Goal: Transaction & Acquisition: Purchase product/service

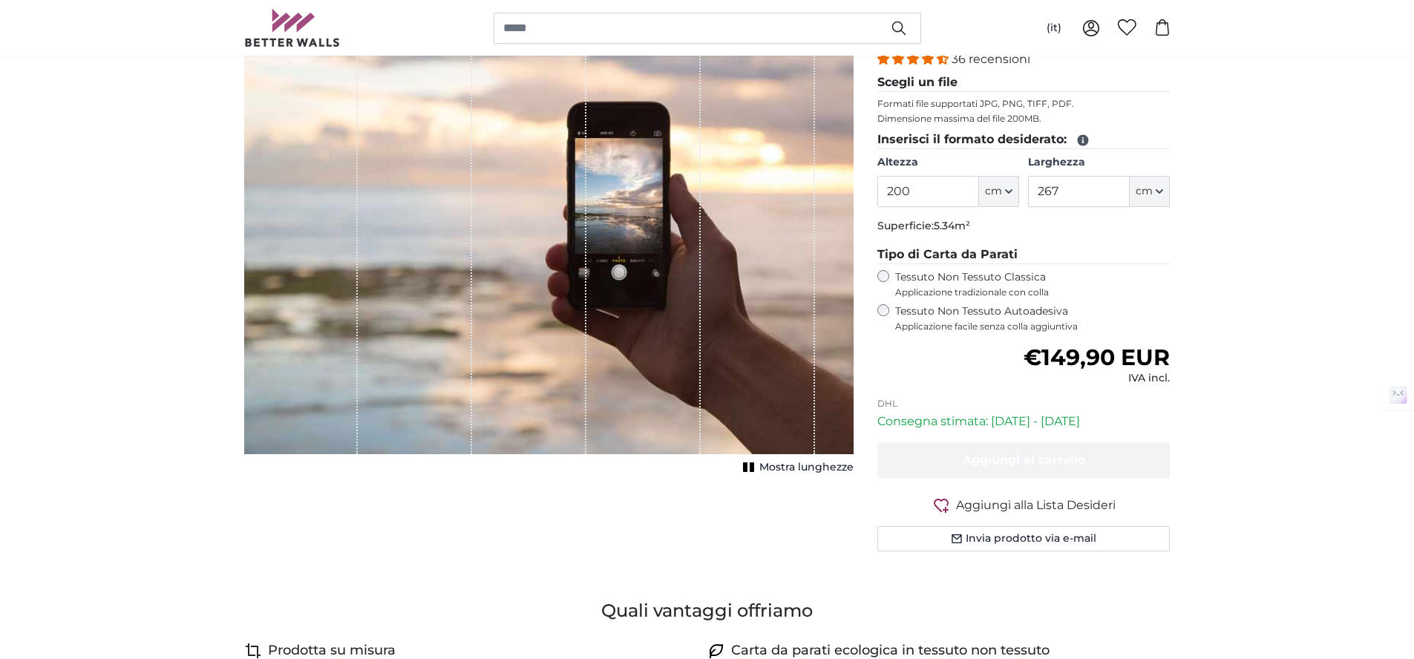
scroll to position [194, 0]
click at [788, 466] on span "Mostra lunghezze" at bounding box center [806, 469] width 94 height 15
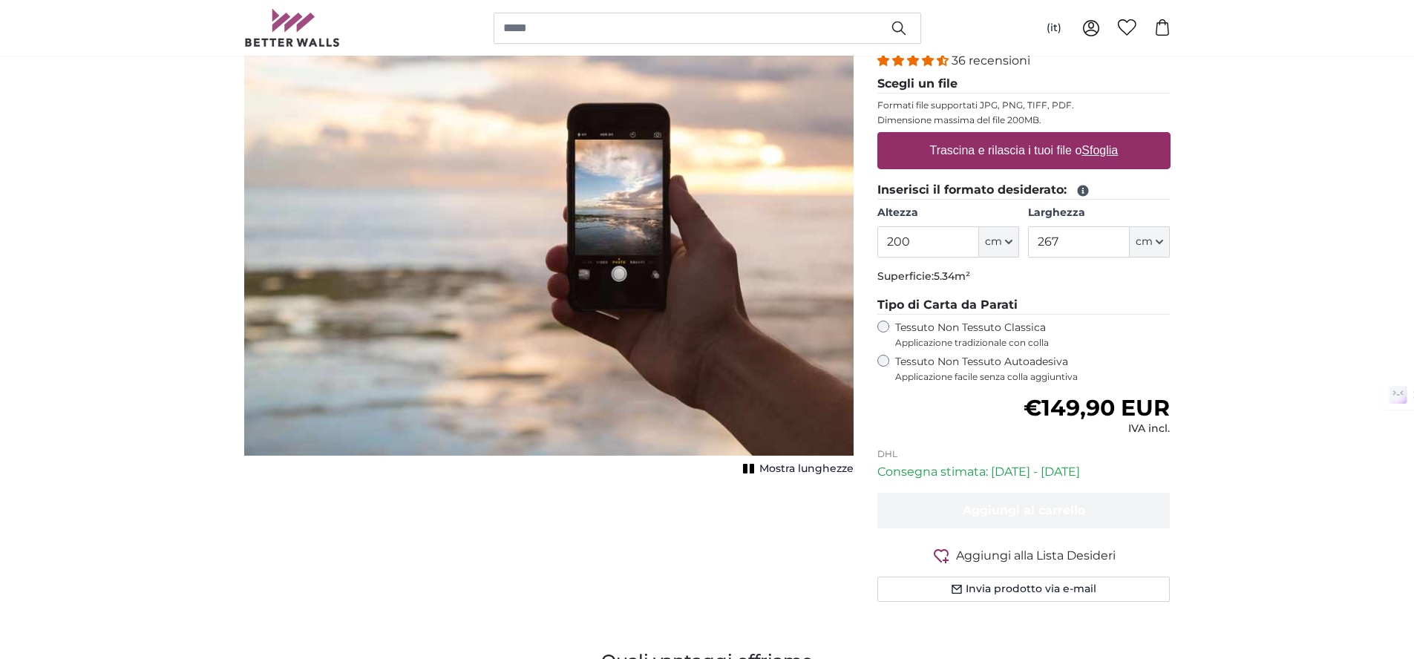
click at [786, 469] on span "Mostra lunghezze" at bounding box center [806, 469] width 94 height 15
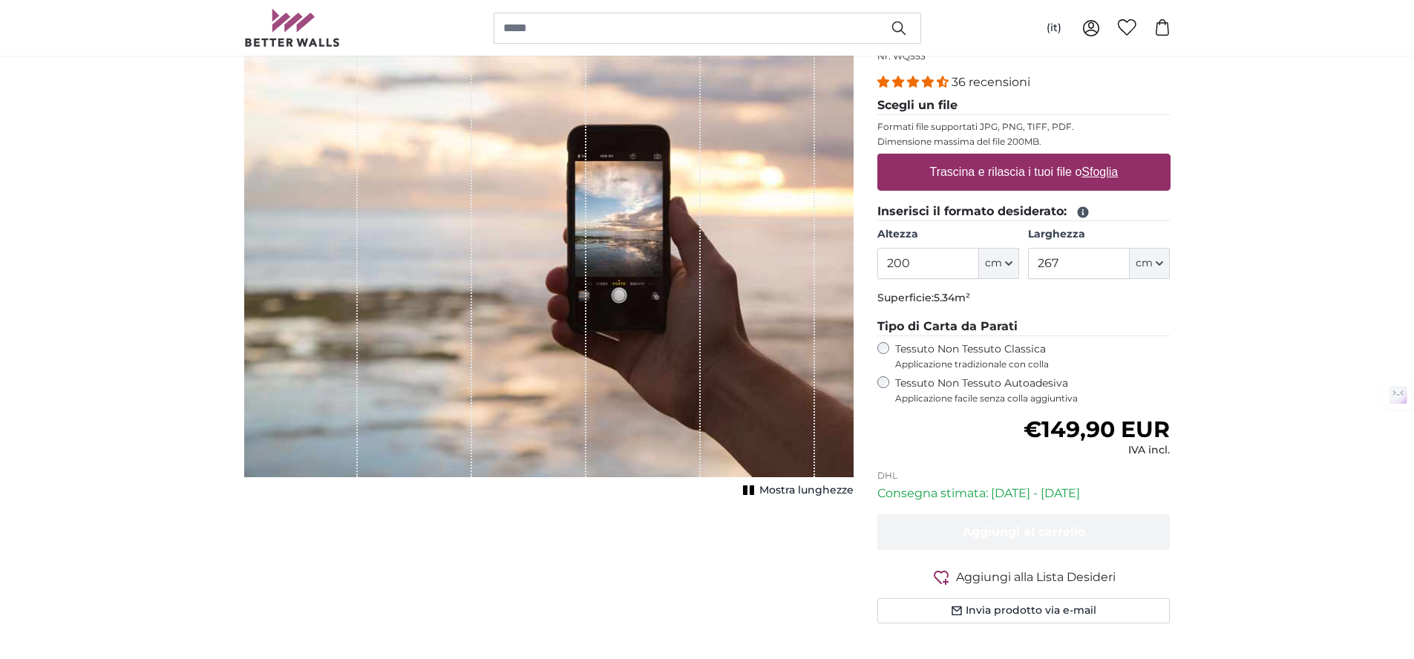
scroll to position [162, 0]
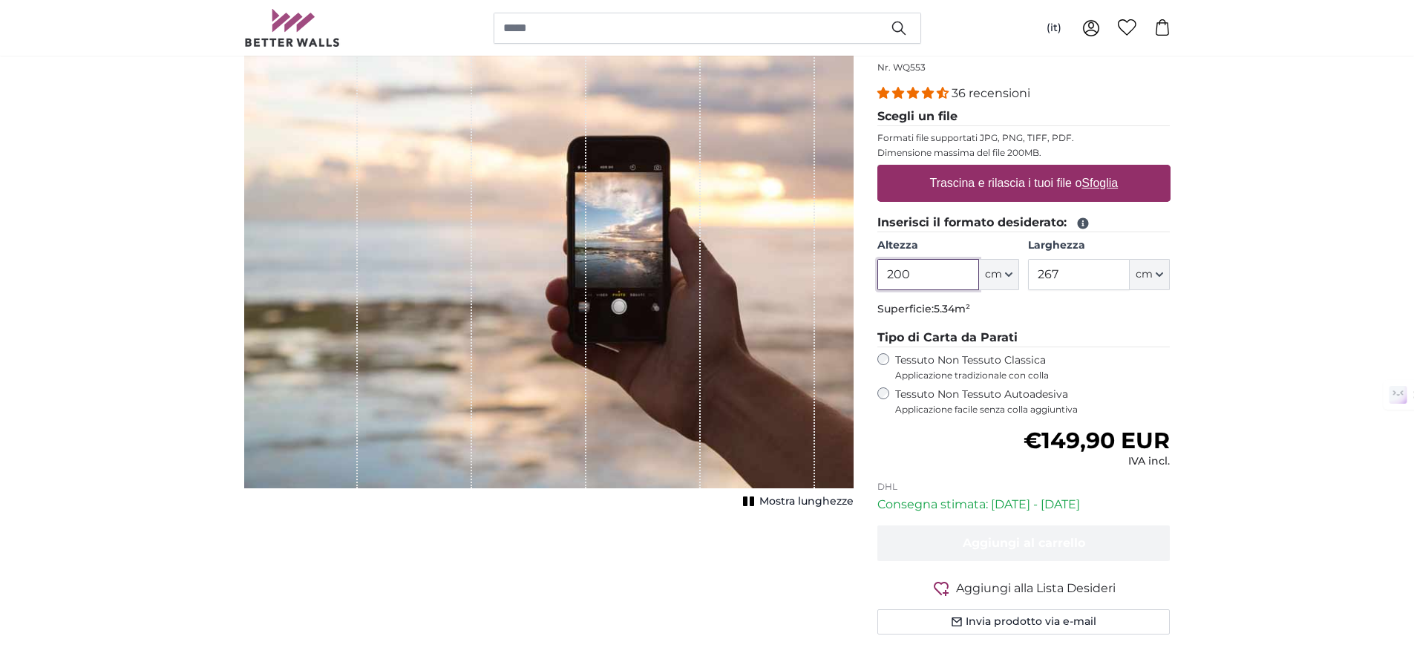
click at [921, 278] on input "200" at bounding box center [928, 274] width 102 height 31
click at [1051, 314] on p "Superficie: 2.67m²" at bounding box center [1023, 309] width 293 height 15
click at [941, 278] on input "100" at bounding box center [928, 274] width 102 height 31
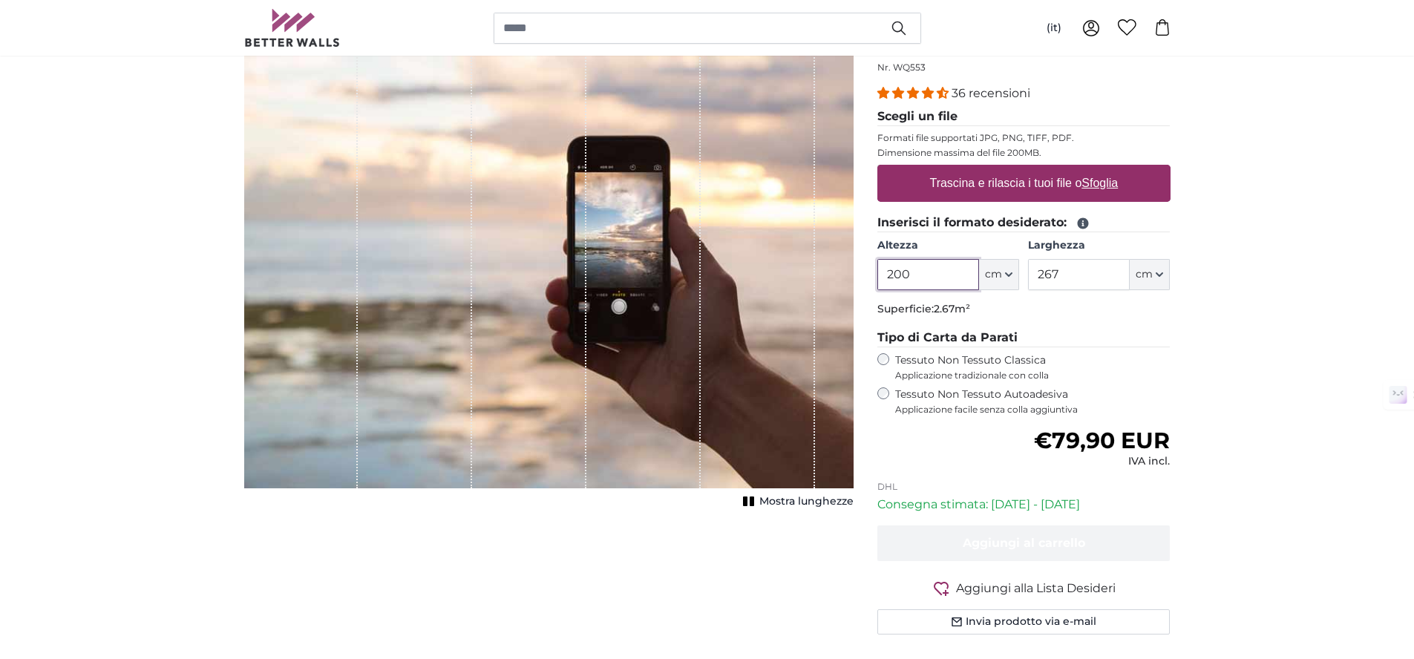
type input "200"
click at [1065, 276] on input "267" at bounding box center [1079, 274] width 102 height 31
click at [1066, 274] on input "267" at bounding box center [1079, 274] width 102 height 31
type input "100"
click at [1102, 335] on legend "Tipo di Carta da Parati" at bounding box center [1023, 338] width 293 height 19
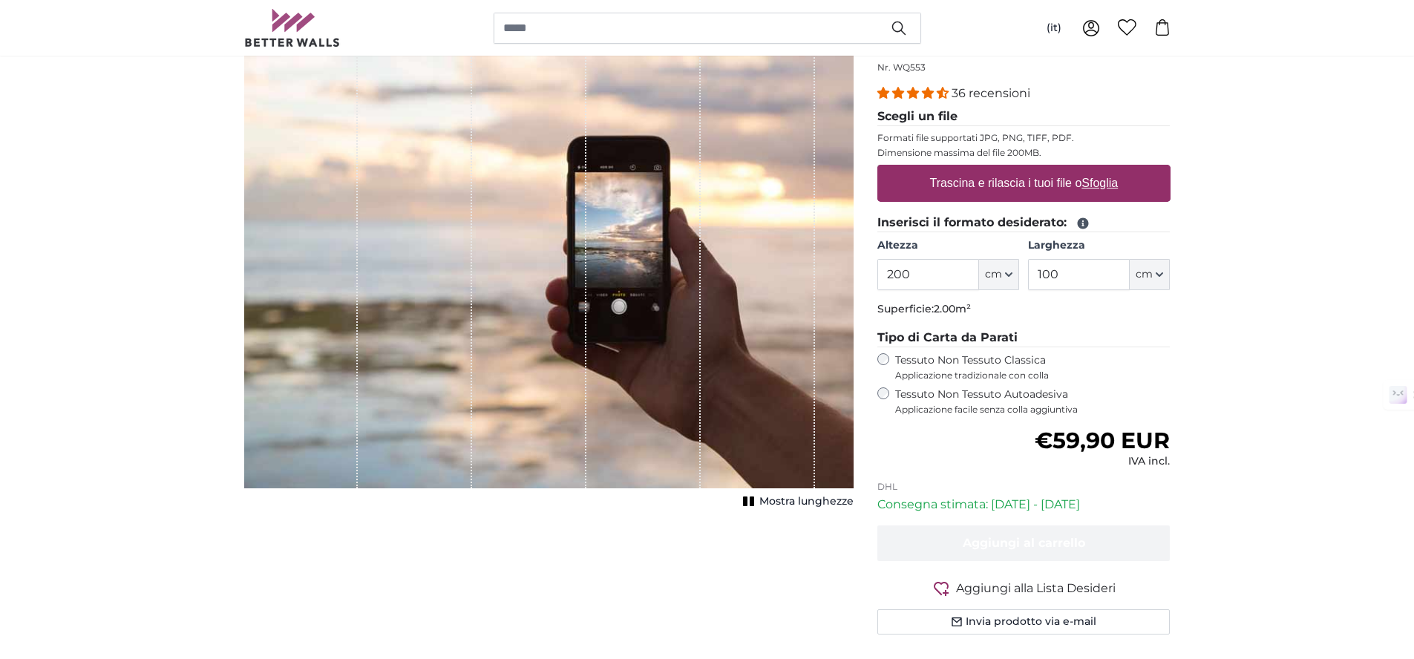
click at [812, 502] on span "Mostra lunghezze" at bounding box center [806, 501] width 94 height 15
click at [811, 502] on span "Mostra lunghezze" at bounding box center [806, 501] width 94 height 15
click at [943, 279] on input "200" at bounding box center [928, 274] width 102 height 31
click at [1101, 334] on div "36 recensioni Scegli un file Formati file supportati JPG, PNG, TIFF, PDF. Dimen…" at bounding box center [1023, 250] width 293 height 331
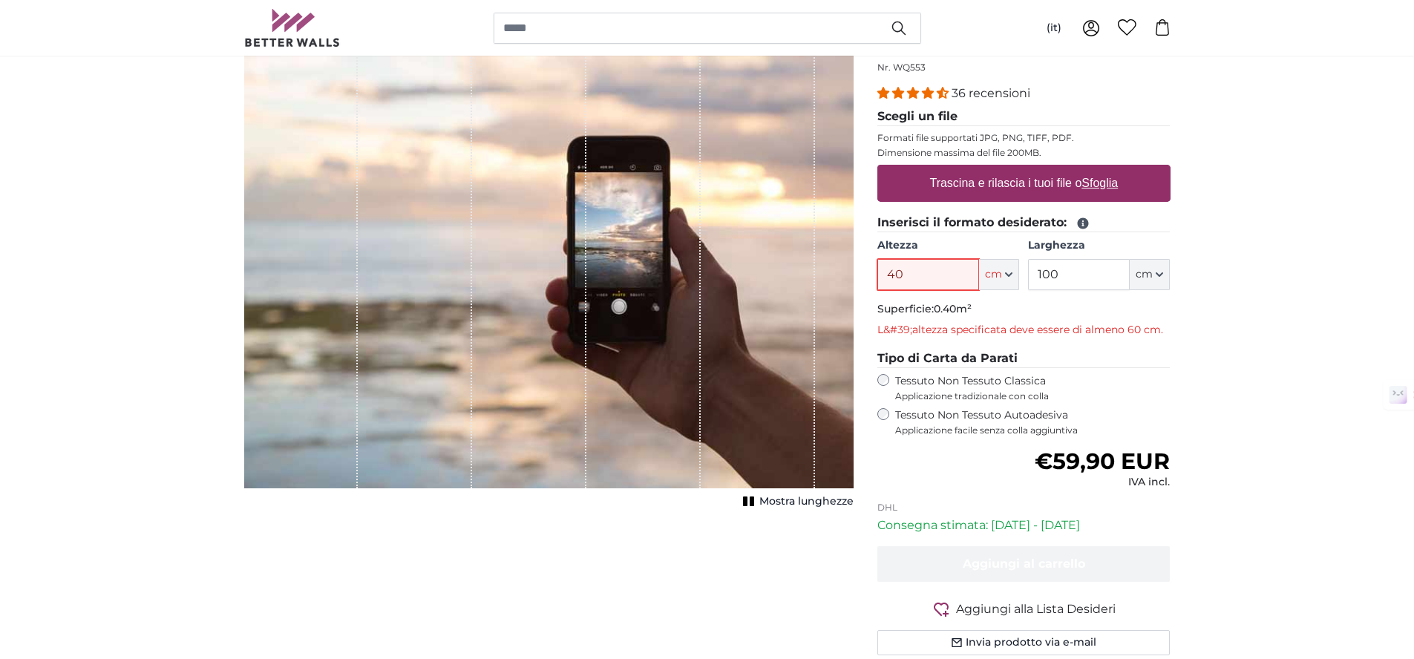
click at [943, 270] on input "40" at bounding box center [928, 274] width 102 height 31
type input "60"
click at [1084, 317] on fieldset "Inserisci il formato desiderato: [GEOGRAPHIC_DATA] 60 ft cm Centimeter (cm) Inc…" at bounding box center [1023, 279] width 293 height 130
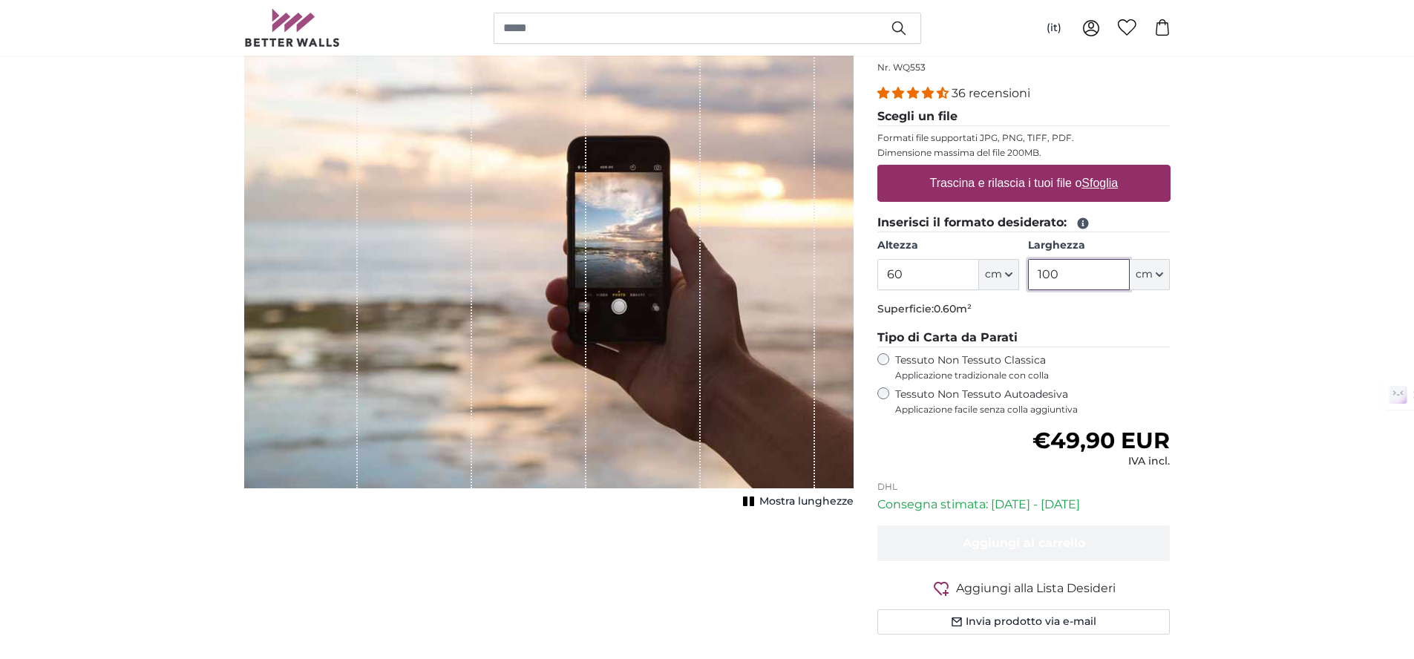
click at [1061, 282] on input "100" at bounding box center [1079, 274] width 102 height 31
type input "60"
click at [1116, 323] on div "36 recensioni Scegli un file Formati file supportati JPG, PNG, TIFF, PDF. Dimen…" at bounding box center [1023, 250] width 293 height 331
drag, startPoint x: 729, startPoint y: 274, endPoint x: 855, endPoint y: 311, distance: 131.5
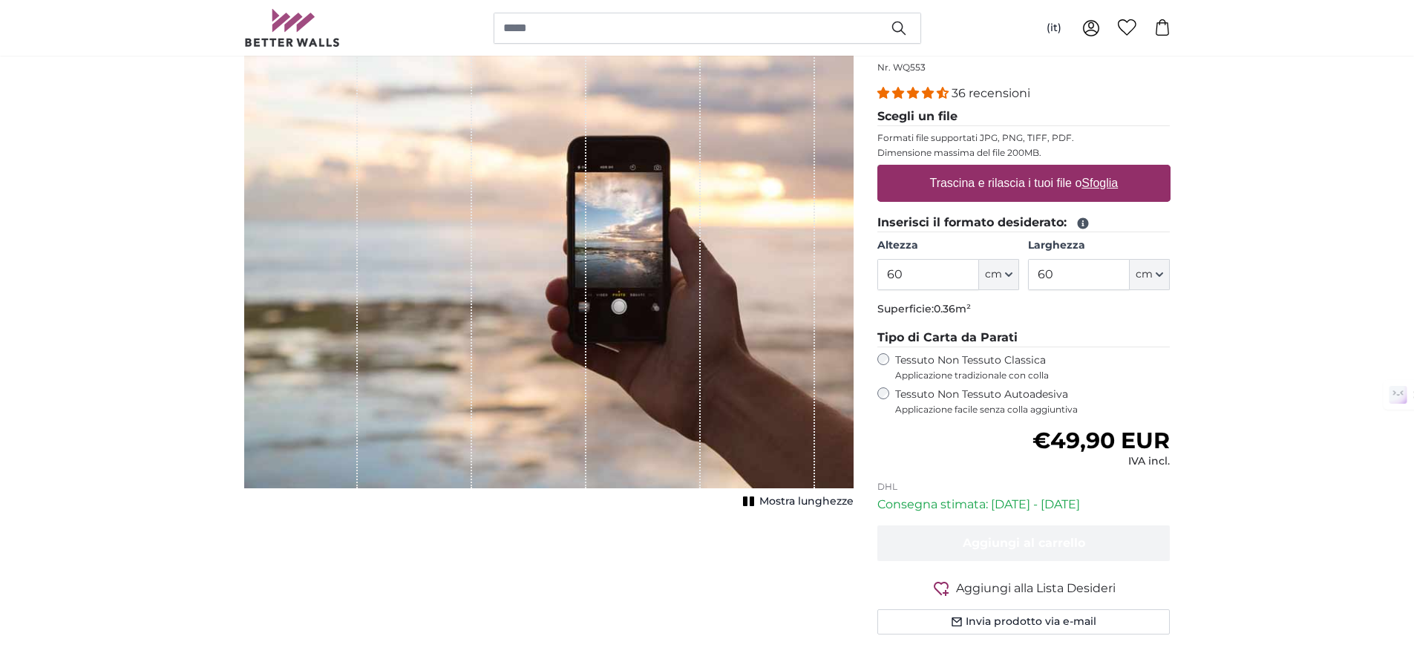
click at [855, 304] on div "[PERSON_NAME] immagine Mostra lunghezze" at bounding box center [548, 350] width 633 height 639
drag, startPoint x: 855, startPoint y: 315, endPoint x: 744, endPoint y: 289, distance: 113.8
click at [744, 289] on div "[PERSON_NAME] immagine Mostra lunghezze" at bounding box center [548, 350] width 633 height 639
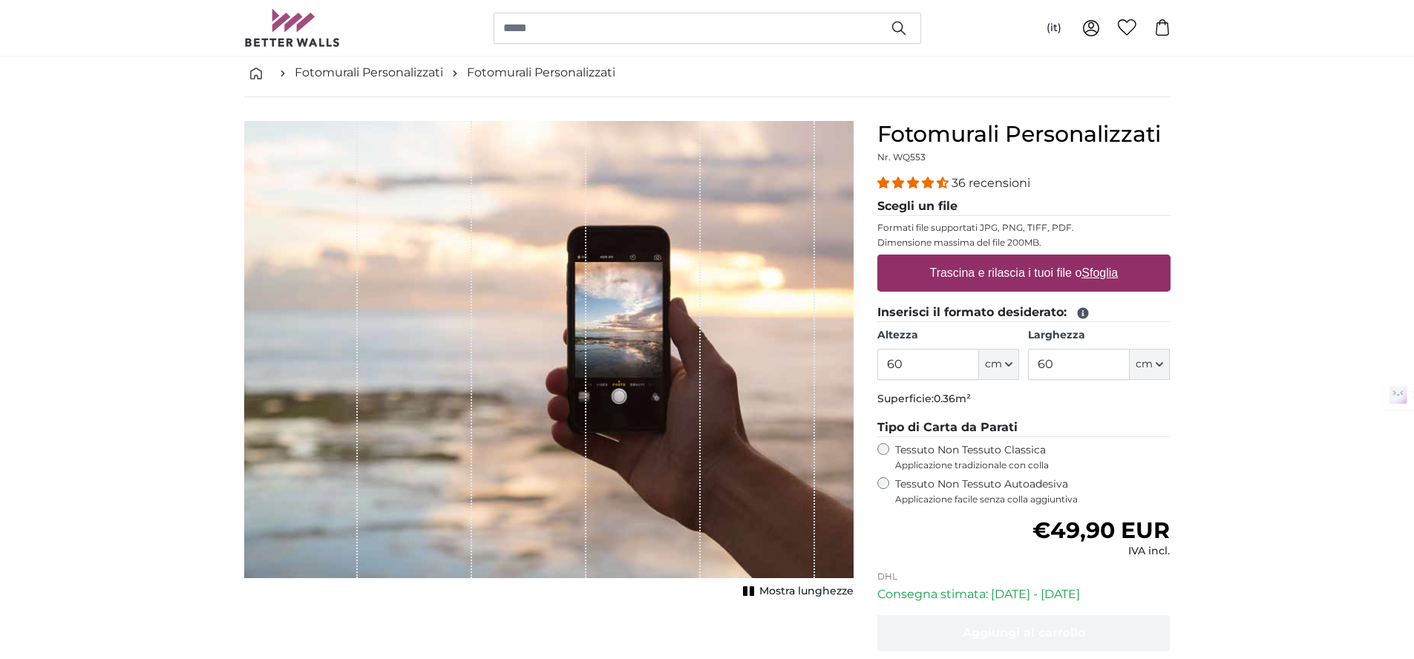
scroll to position [53, 0]
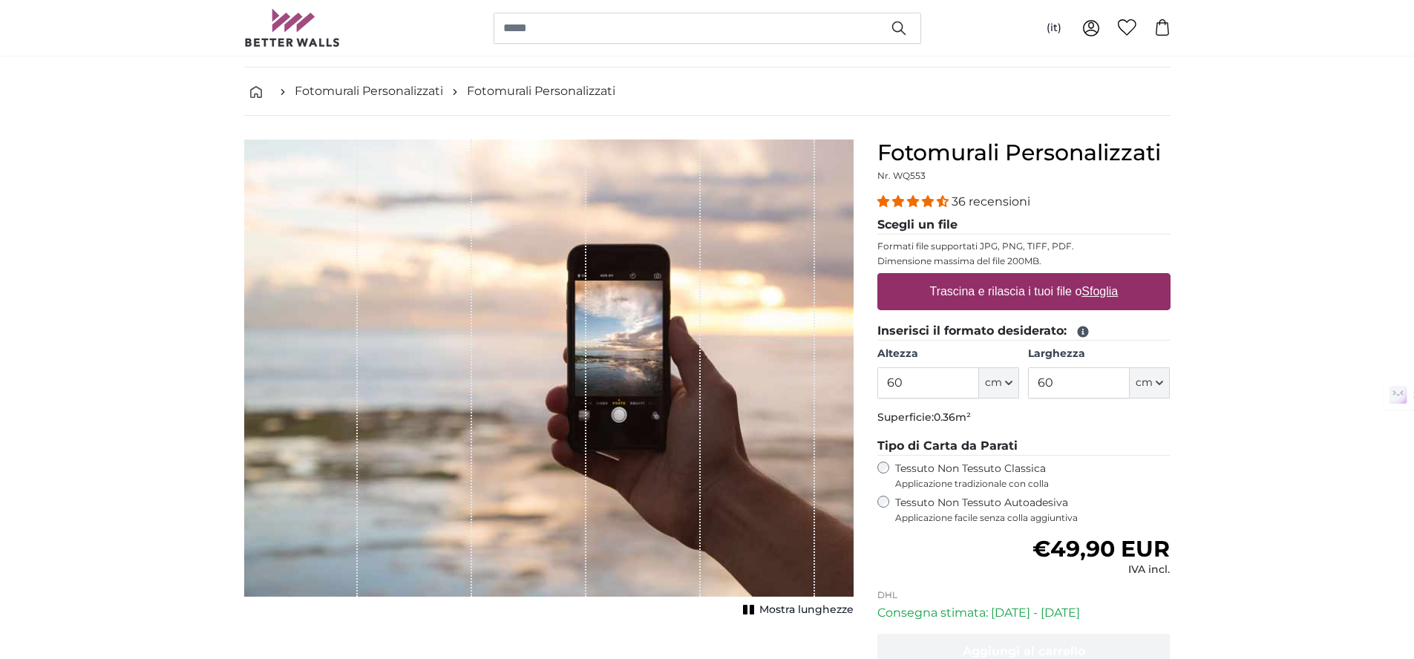
click at [917, 505] on label "Tessuto Non Tessuto Autoadesiva Applicazione facile senza colla aggiuntiva" at bounding box center [1032, 510] width 275 height 28
click at [923, 459] on fieldset "Tipo di Carta da Parati Tessuto Non Tessuto Classica Applicazione tradizionale …" at bounding box center [1023, 480] width 293 height 87
click at [930, 466] on label "Tessuto Non Tessuto Classica Applicazione tradizionale con colla" at bounding box center [1032, 476] width 275 height 28
click at [897, 499] on label "Tessuto Non Tessuto Autoadesiva Applicazione facile senza colla aggiuntiva" at bounding box center [1032, 510] width 275 height 28
click at [901, 469] on label "Tessuto Non Tessuto Classica Applicazione tradizionale con colla" at bounding box center [1032, 476] width 275 height 28
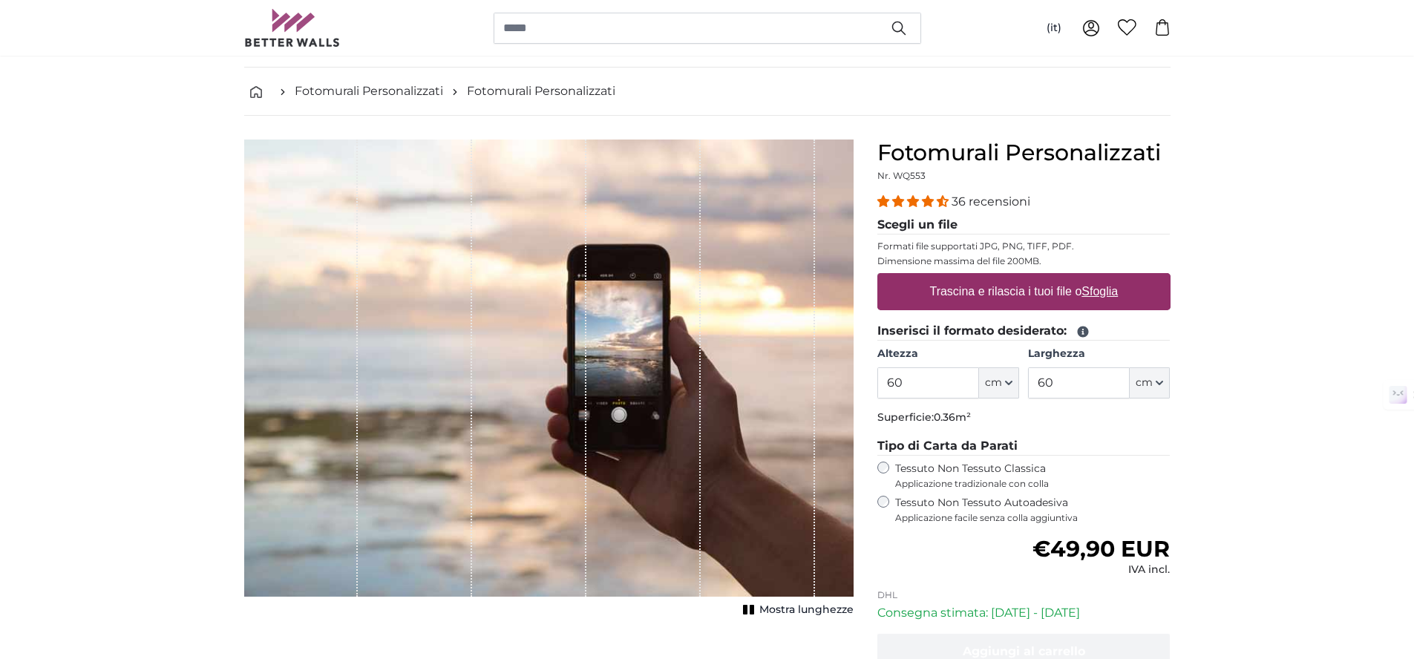
click at [812, 606] on span "Mostra lunghezze" at bounding box center [806, 610] width 94 height 15
click at [811, 607] on span "Mostra lunghezze" at bounding box center [806, 610] width 94 height 15
click at [1006, 287] on label "Trascina e rilascia i tuoi file o Sfoglia" at bounding box center [1023, 292] width 200 height 30
click at [1006, 278] on input "Trascina e rilascia i tuoi file o Sfoglia" at bounding box center [1023, 275] width 293 height 4
type input "**********"
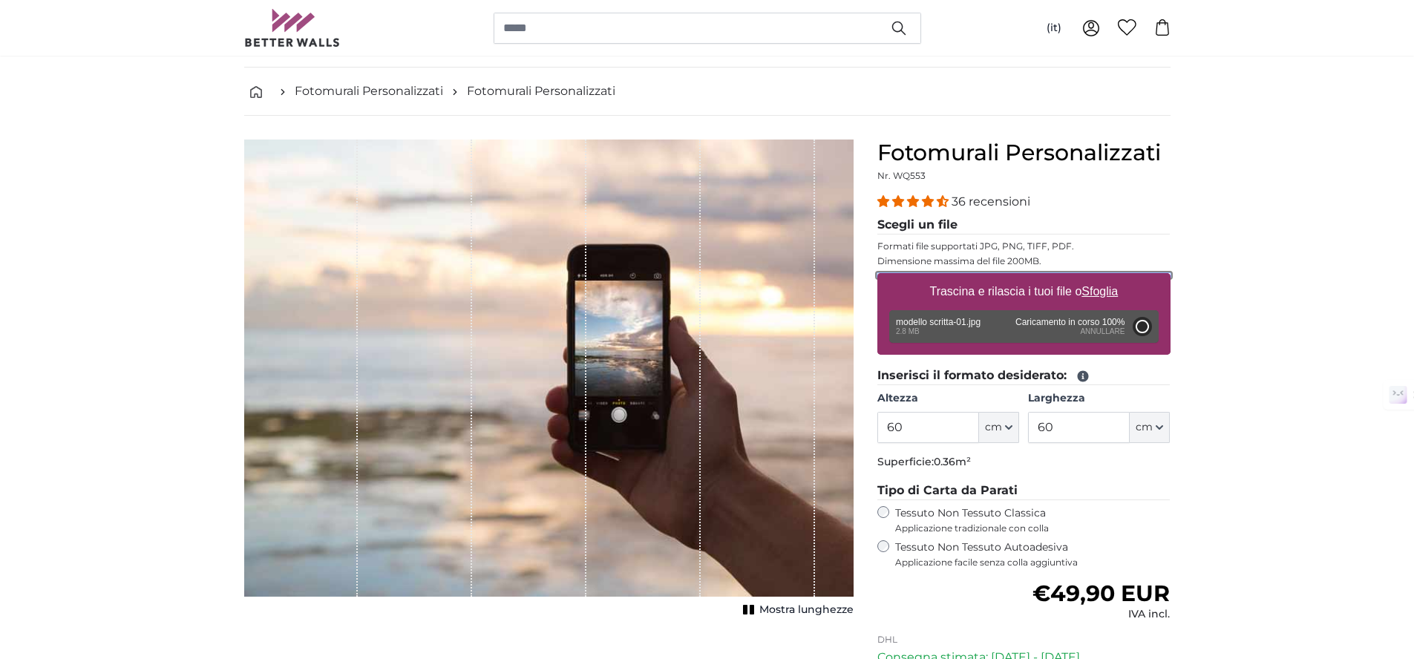
type input "200"
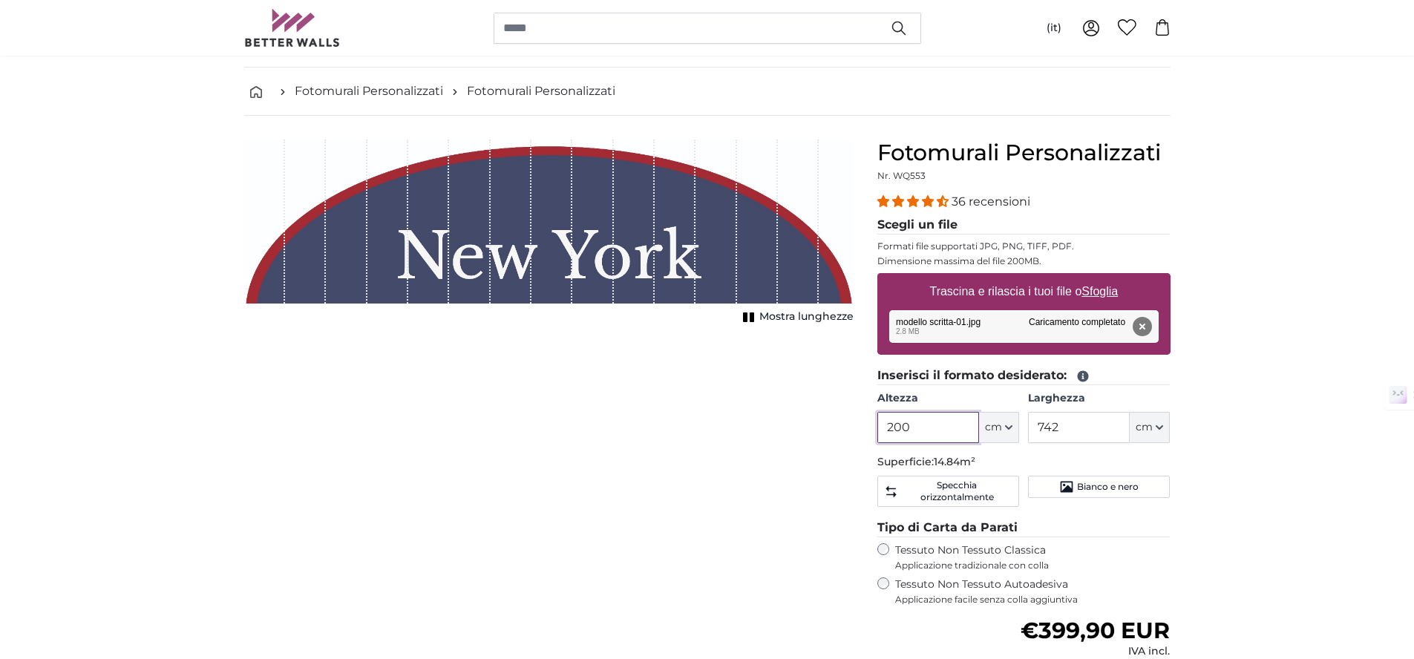
click at [937, 430] on input "200" at bounding box center [928, 427] width 102 height 31
click at [937, 431] on input "200" at bounding box center [928, 427] width 102 height 31
click at [1087, 434] on input "742" at bounding box center [1079, 427] width 102 height 31
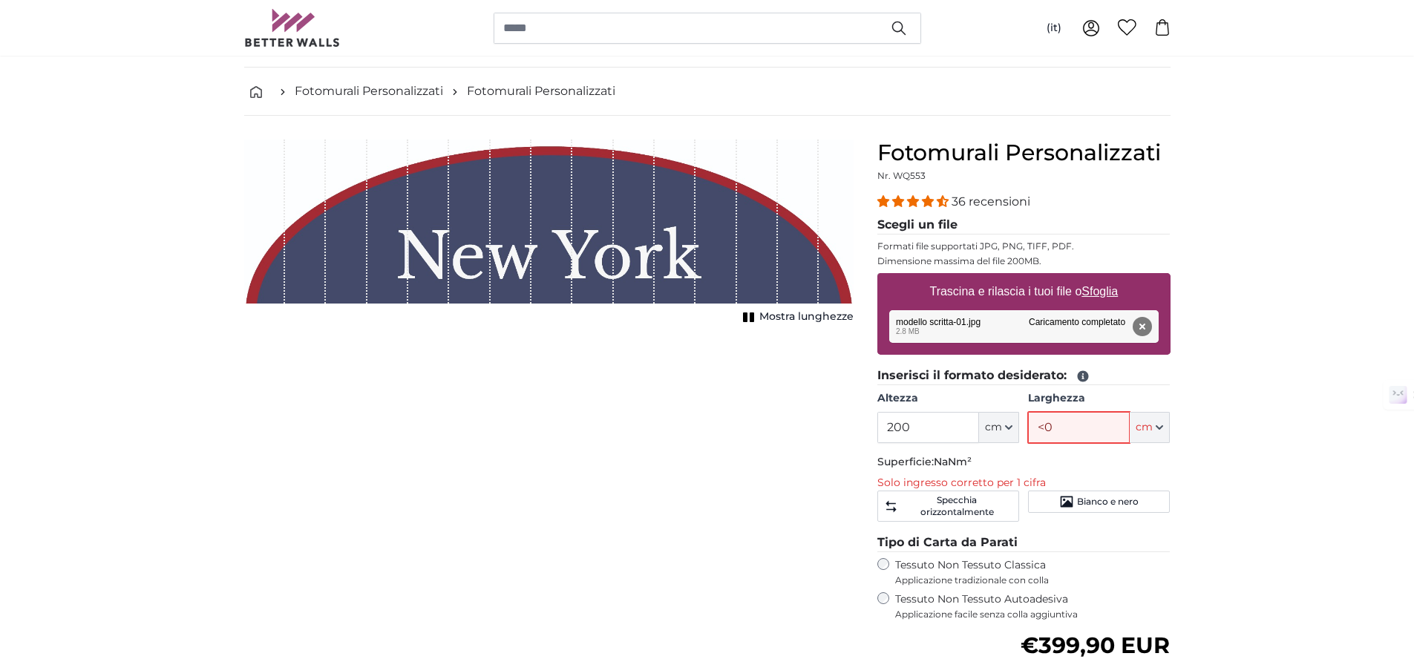
type input "<"
type input "100"
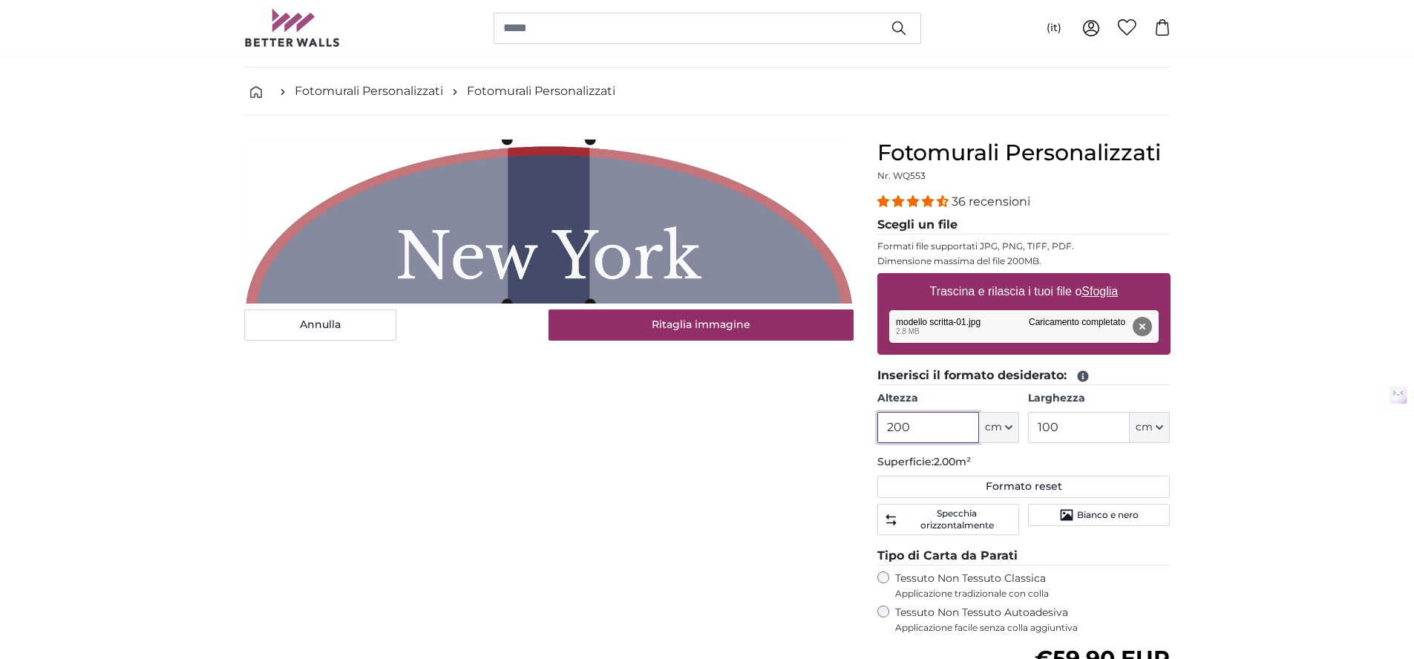
click at [923, 412] on input "200" at bounding box center [928, 427] width 102 height 31
type input "60"
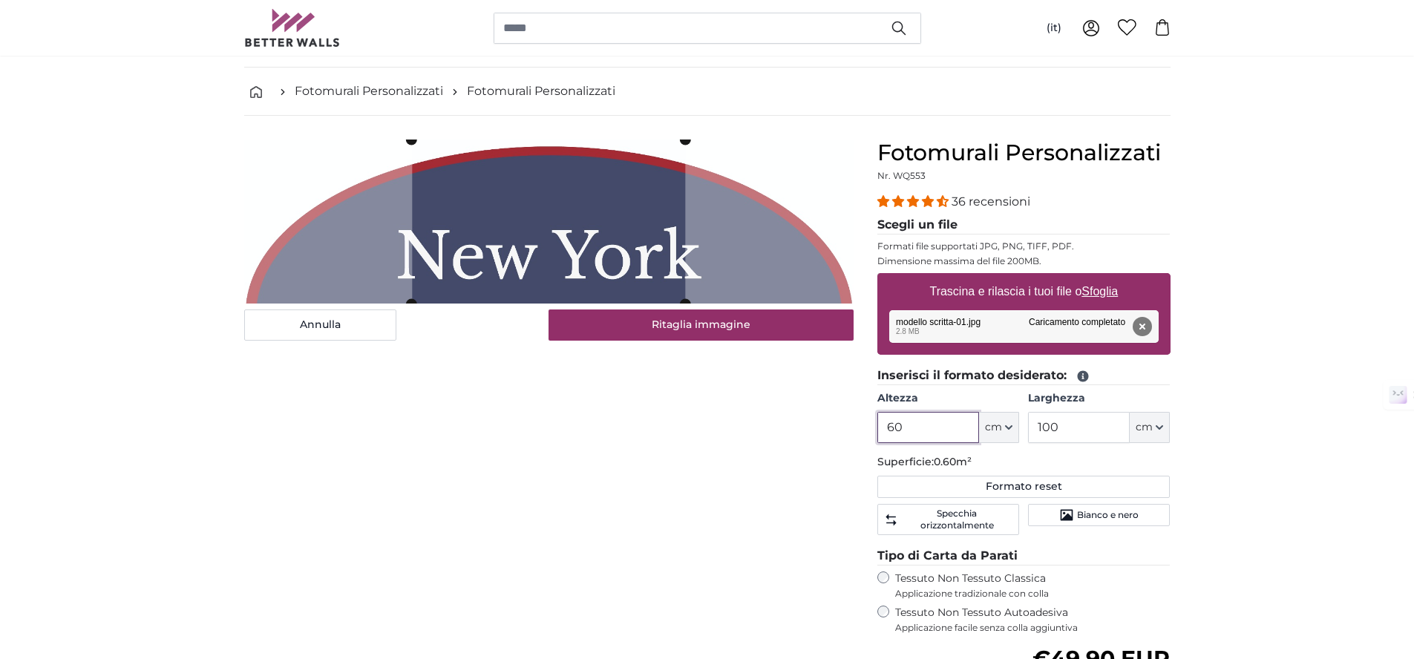
click at [955, 418] on input "60" at bounding box center [928, 427] width 102 height 31
click at [955, 417] on input "60" at bounding box center [928, 427] width 102 height 31
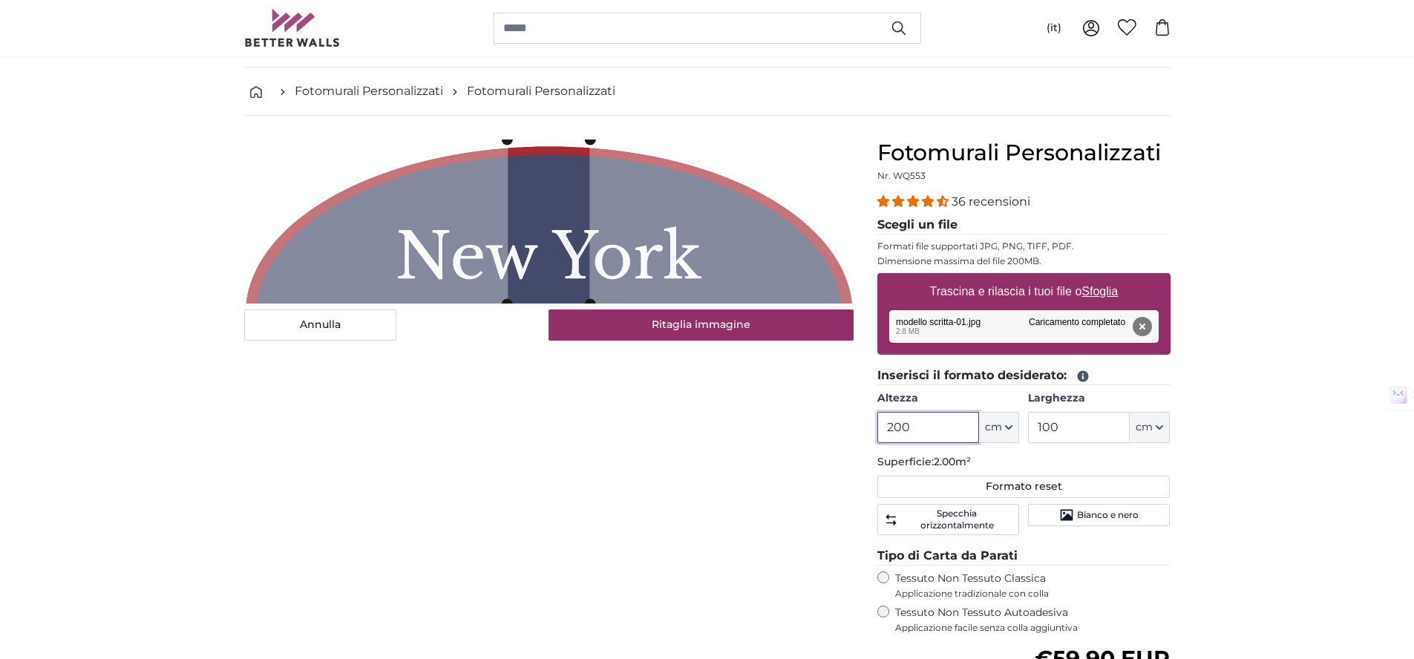
click at [889, 424] on input "200" at bounding box center [928, 427] width 102 height 31
click at [889, 423] on input "200" at bounding box center [928, 427] width 102 height 31
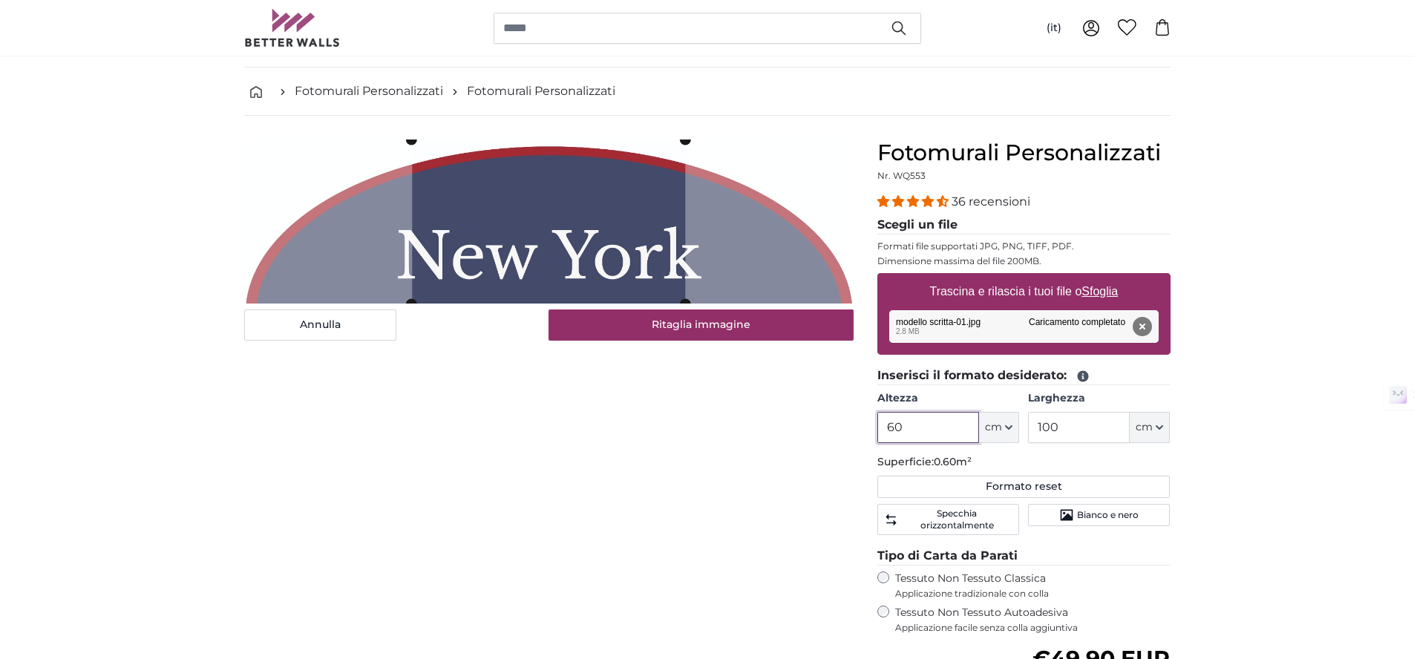
type input "60"
click at [1058, 428] on input "100" at bounding box center [1079, 427] width 102 height 31
type input "97"
click at [932, 422] on input "60" at bounding box center [928, 427] width 102 height 31
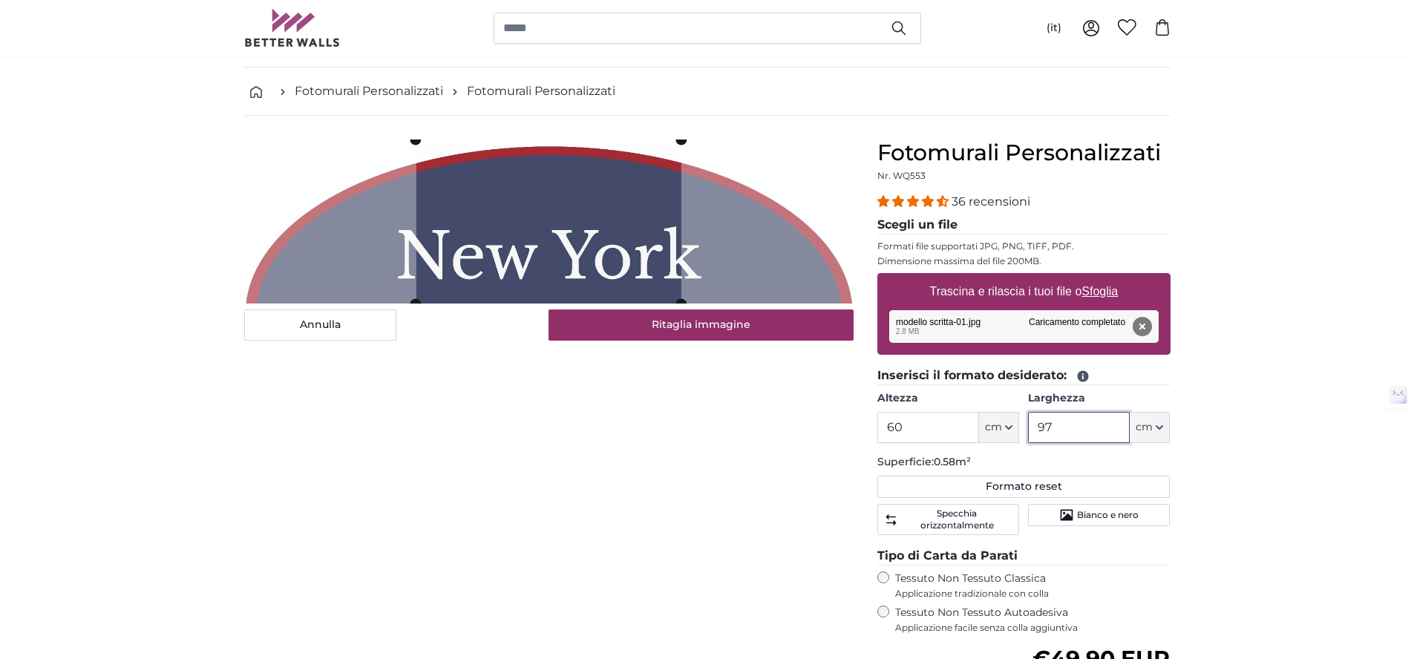
click at [1093, 431] on input "97" at bounding box center [1079, 427] width 102 height 31
click at [980, 328] on div "Rimuovi Riprova Rimuovi Carica Annulla Riprova [GEOGRAPHIC_DATA] modello scritt…" at bounding box center [1023, 326] width 269 height 33
click at [1148, 327] on button "Rimuovi" at bounding box center [1141, 326] width 19 height 19
type input "200"
type input "742"
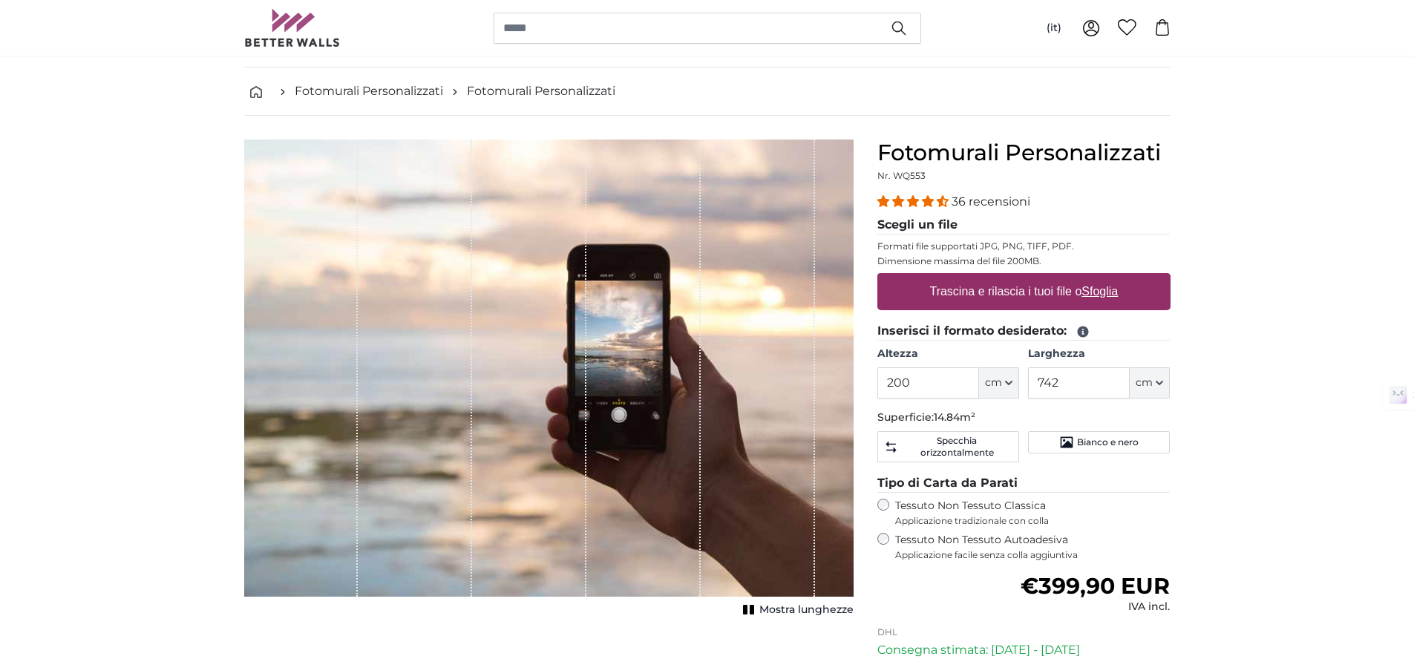
click at [1081, 300] on label "Trascina e rilascia i tuoi file o Sfoglia" at bounding box center [1023, 292] width 200 height 30
click at [1081, 278] on input "Trascina e rilascia i tuoi file o Sfoglia" at bounding box center [1023, 275] width 293 height 4
type input "**********"
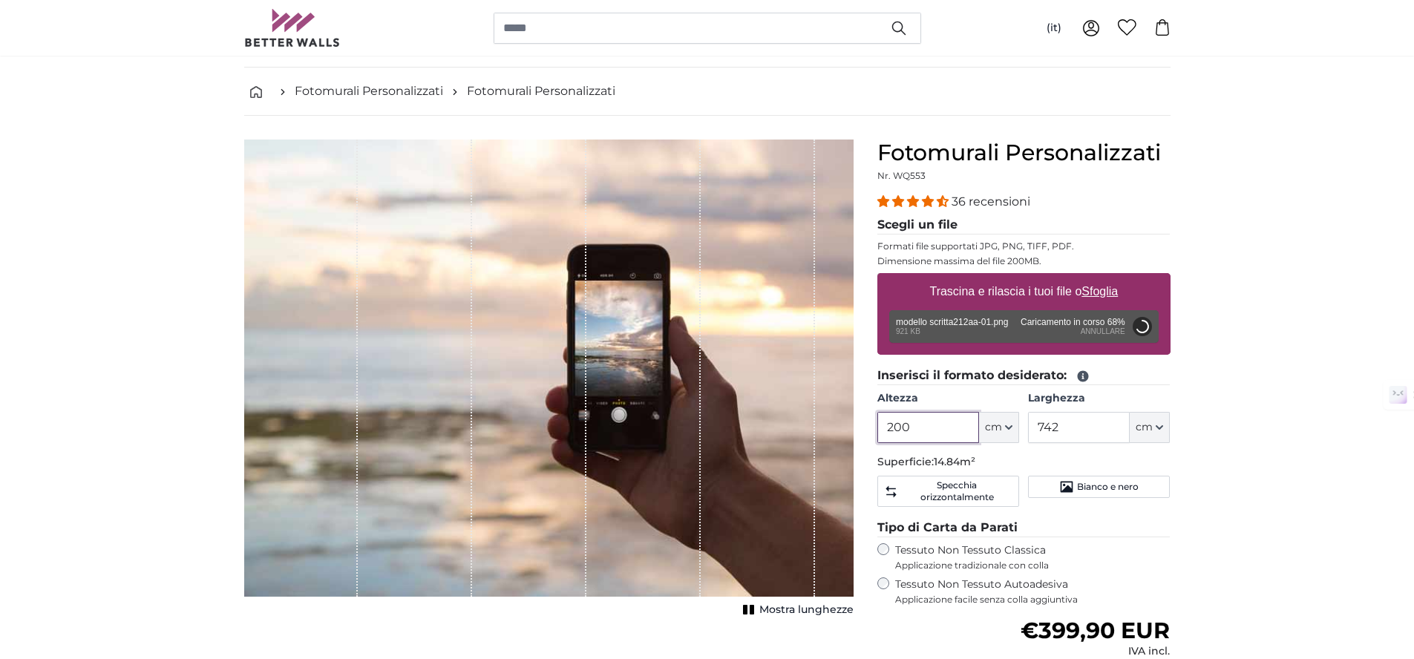
click at [936, 433] on input "200" at bounding box center [928, 427] width 102 height 31
type input "244"
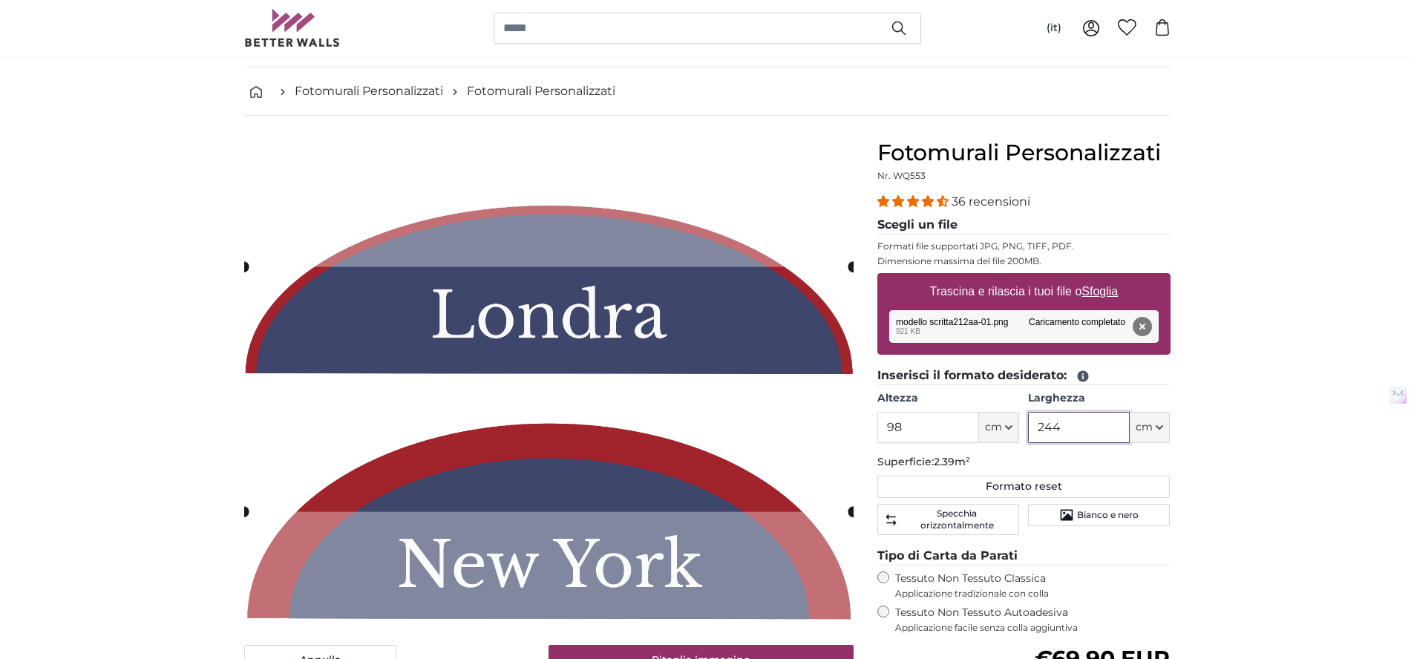
click at [1073, 436] on input "244" at bounding box center [1079, 427] width 102 height 31
click at [932, 433] on input "98" at bounding box center [928, 427] width 102 height 31
click at [932, 432] on input "98" at bounding box center [928, 427] width 102 height 31
type input "80"
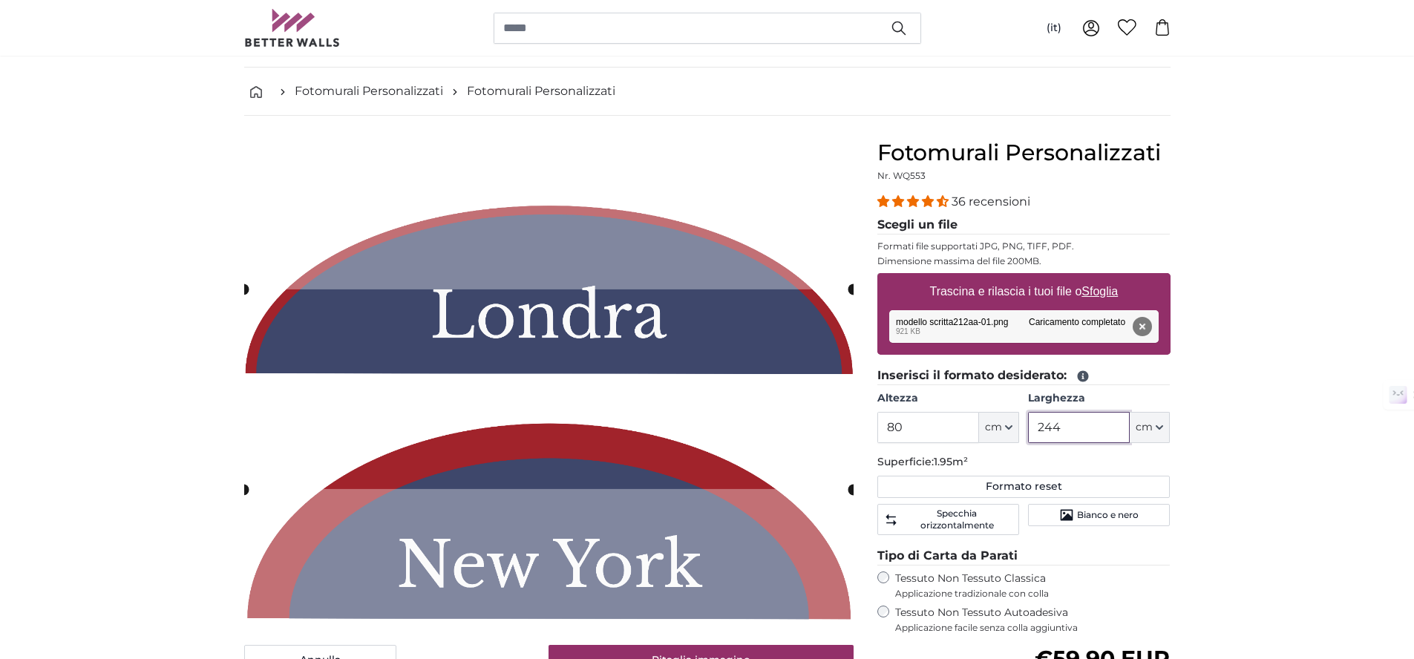
click at [1079, 421] on input "244" at bounding box center [1079, 427] width 102 height 31
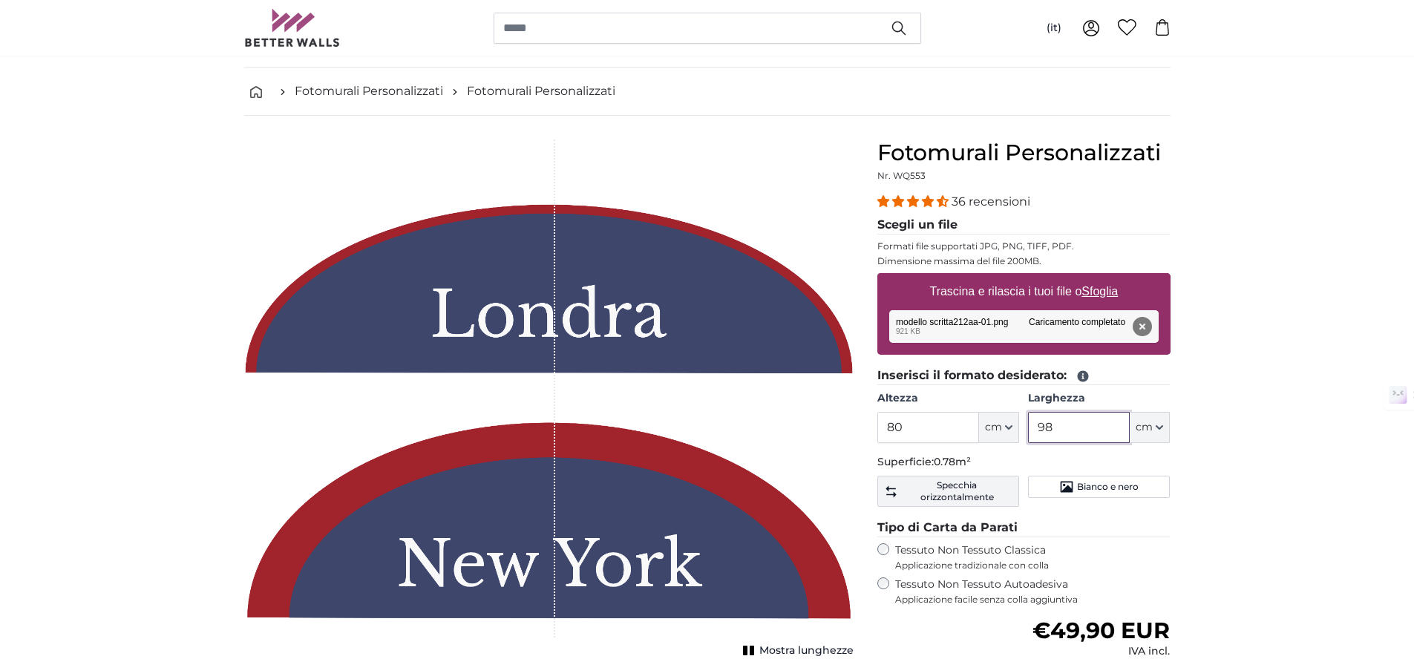
type input "98"
click at [966, 479] on span "Specchia orizzontalmente" at bounding box center [956, 491] width 111 height 24
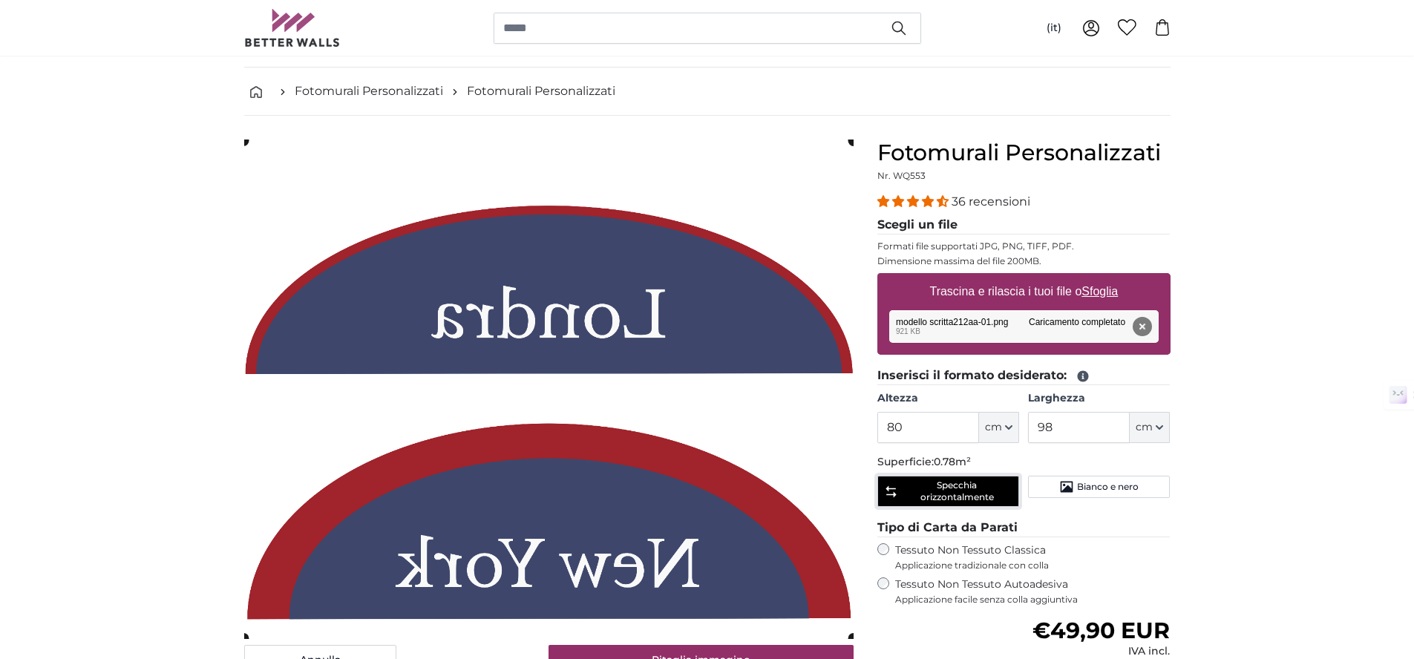
click at [963, 484] on span "Specchia orizzontalmente" at bounding box center [956, 491] width 111 height 24
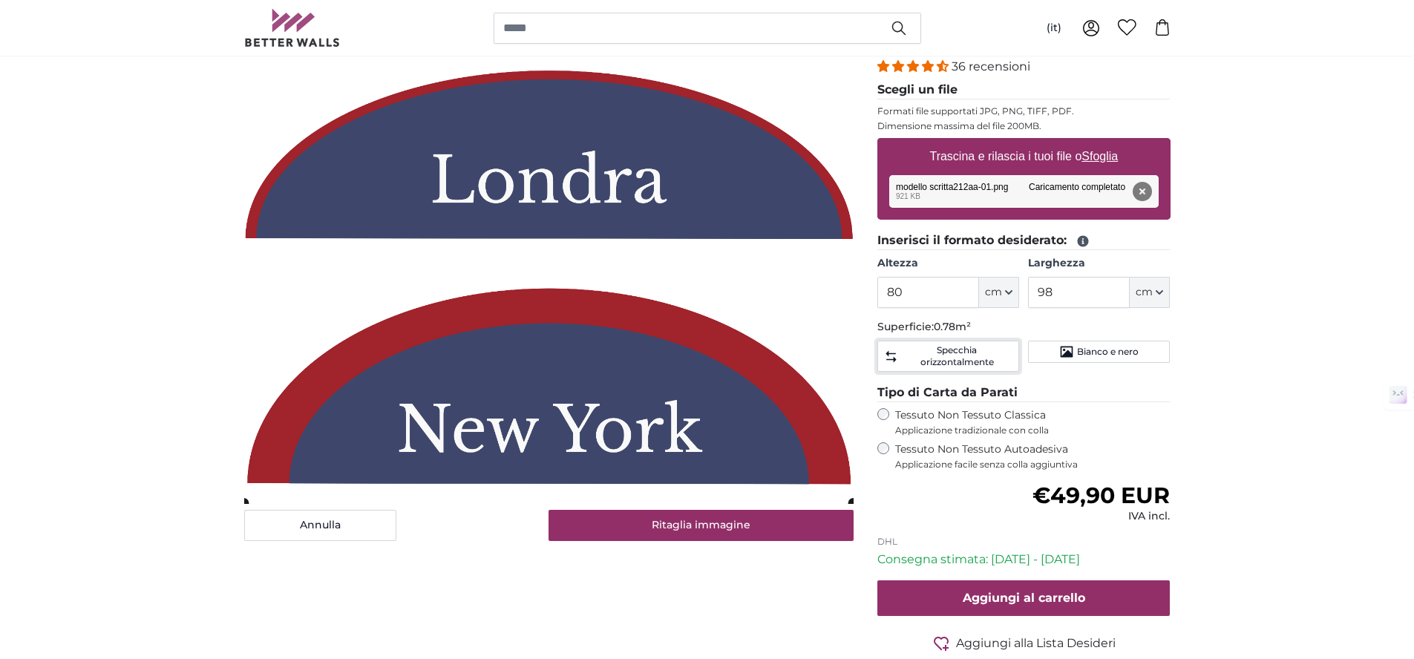
scroll to position [171, 0]
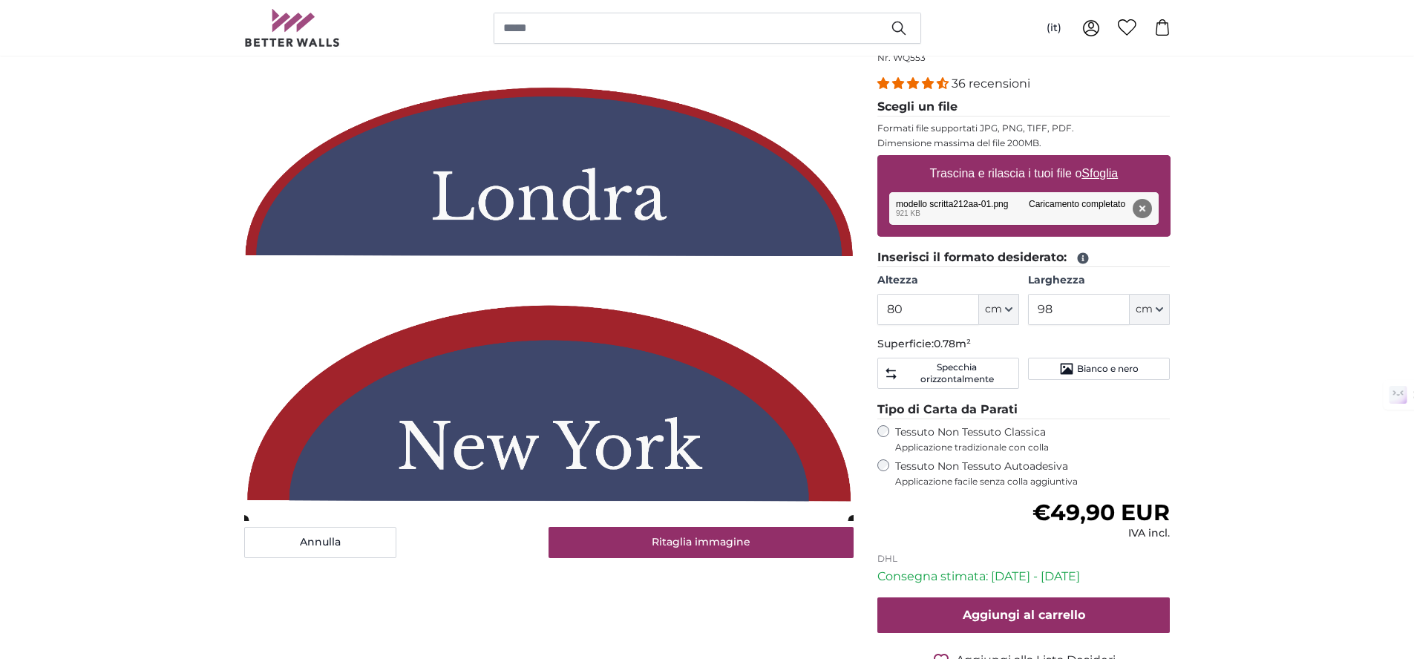
click at [937, 462] on label "Tessuto Non Tessuto Autoadesiva Applicazione facile senza colla aggiuntiva" at bounding box center [1032, 473] width 275 height 28
click at [941, 448] on span "Applicazione tradizionale con colla" at bounding box center [1032, 448] width 275 height 12
click at [333, 550] on button "Annulla" at bounding box center [320, 542] width 152 height 31
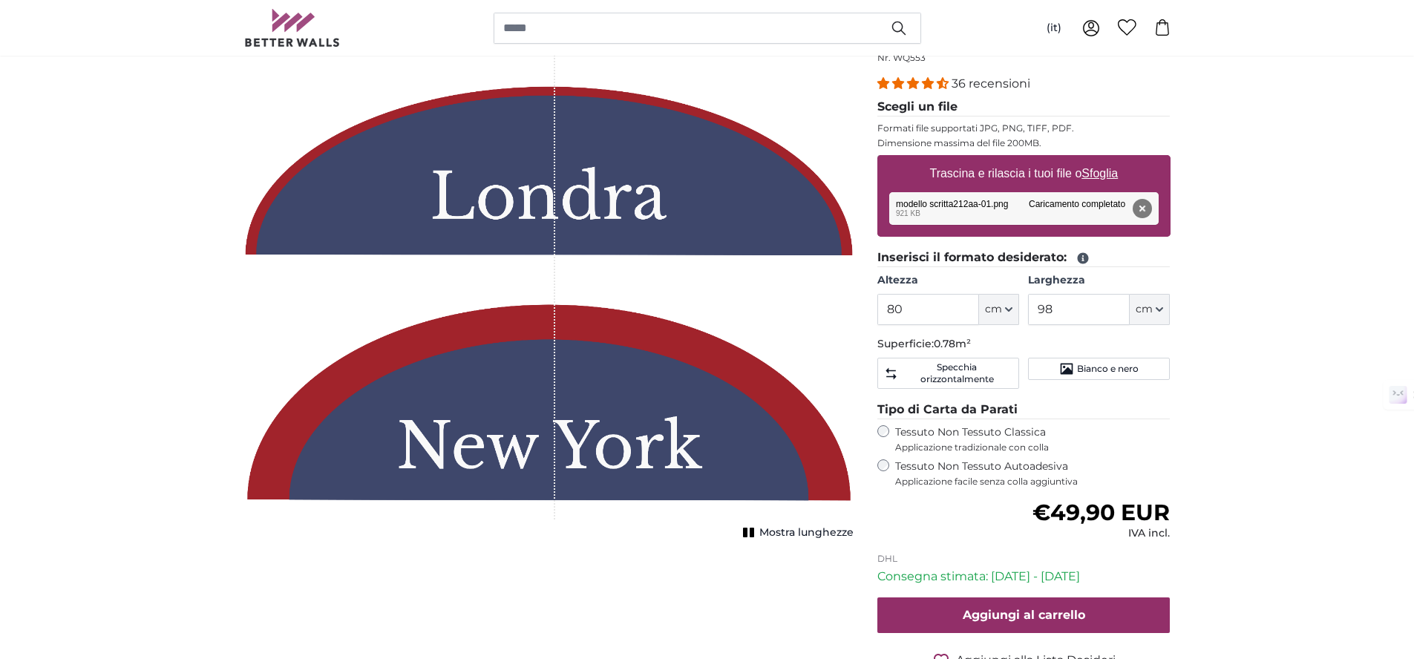
drag, startPoint x: 555, startPoint y: 418, endPoint x: 615, endPoint y: 431, distance: 61.4
click at [615, 431] on div "1 of 1" at bounding box center [548, 271] width 609 height 498
click at [802, 536] on span "Mostra lunghezze" at bounding box center [806, 533] width 94 height 15
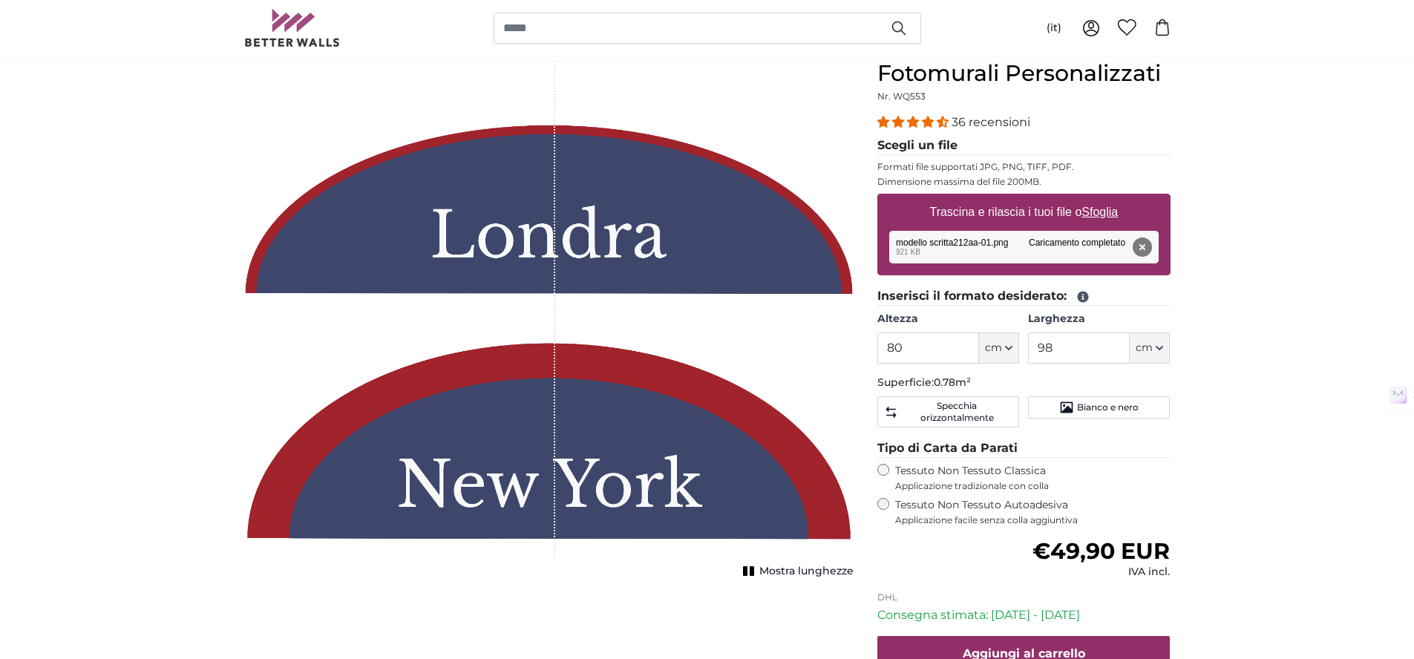
scroll to position [122, 0]
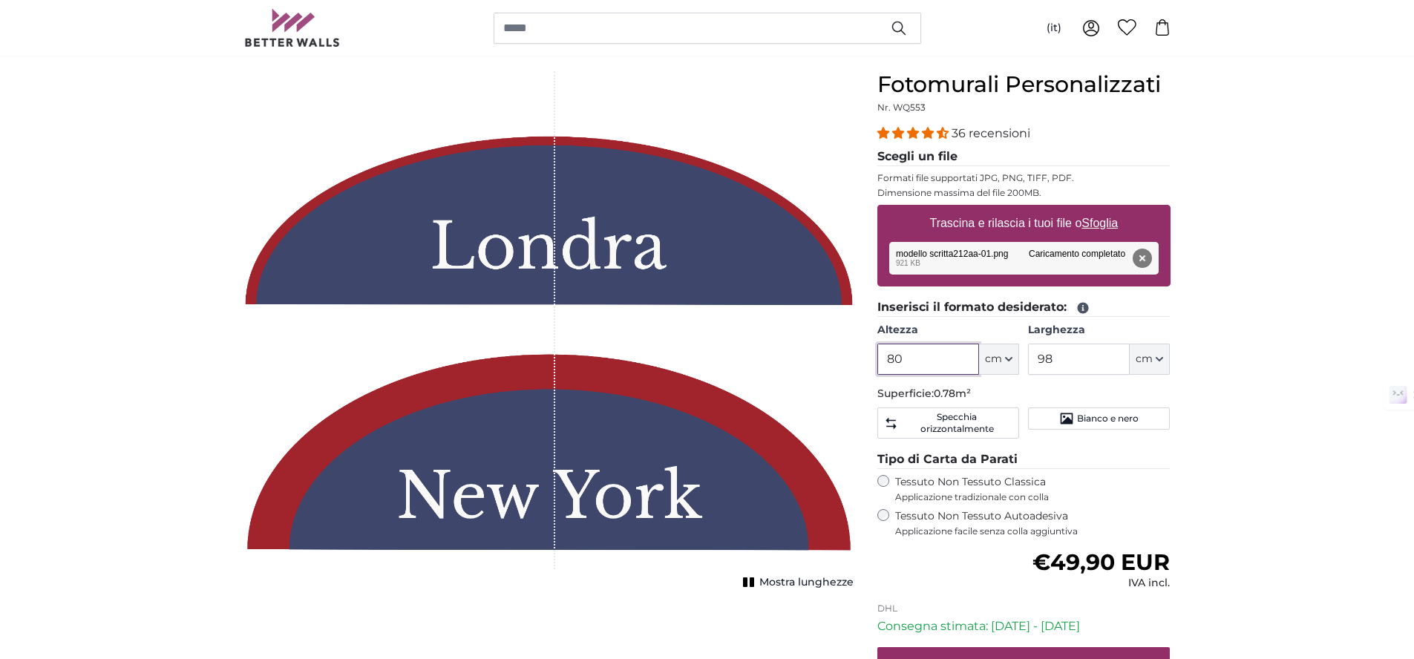
click at [921, 364] on input "80" at bounding box center [928, 359] width 102 height 31
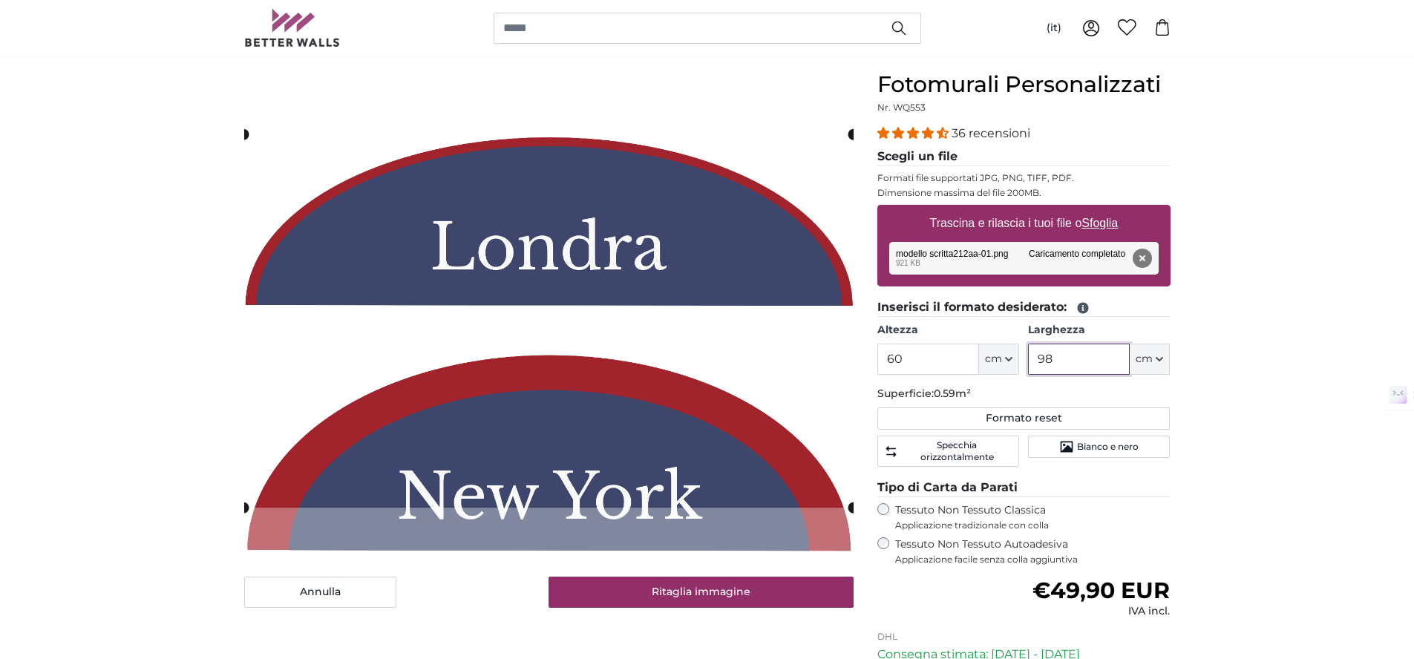
click at [1074, 361] on input "98" at bounding box center [1079, 359] width 102 height 31
click at [604, 582] on div "[PERSON_NAME] immagine" at bounding box center [548, 339] width 609 height 537
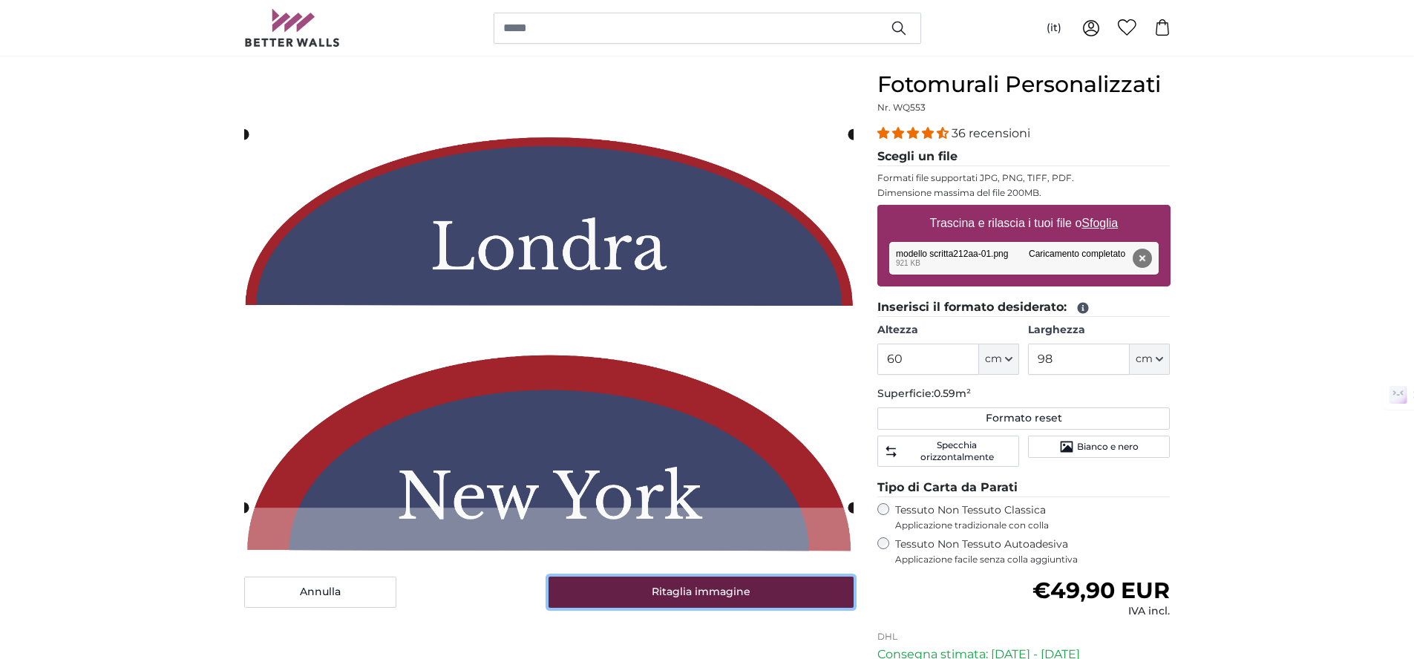
click at [686, 607] on button "Ritaglia immagine" at bounding box center [701, 592] width 305 height 31
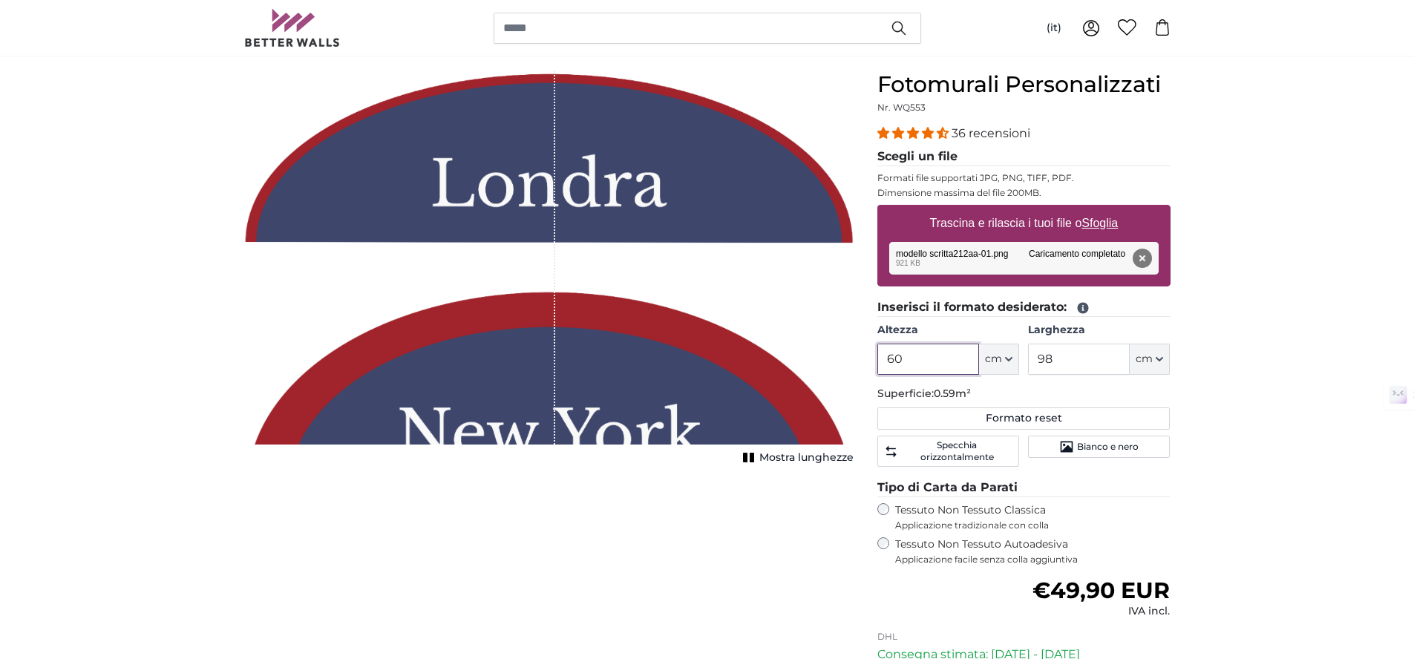
click at [926, 366] on input "60" at bounding box center [928, 359] width 102 height 31
click at [926, 369] on input "60" at bounding box center [928, 359] width 102 height 31
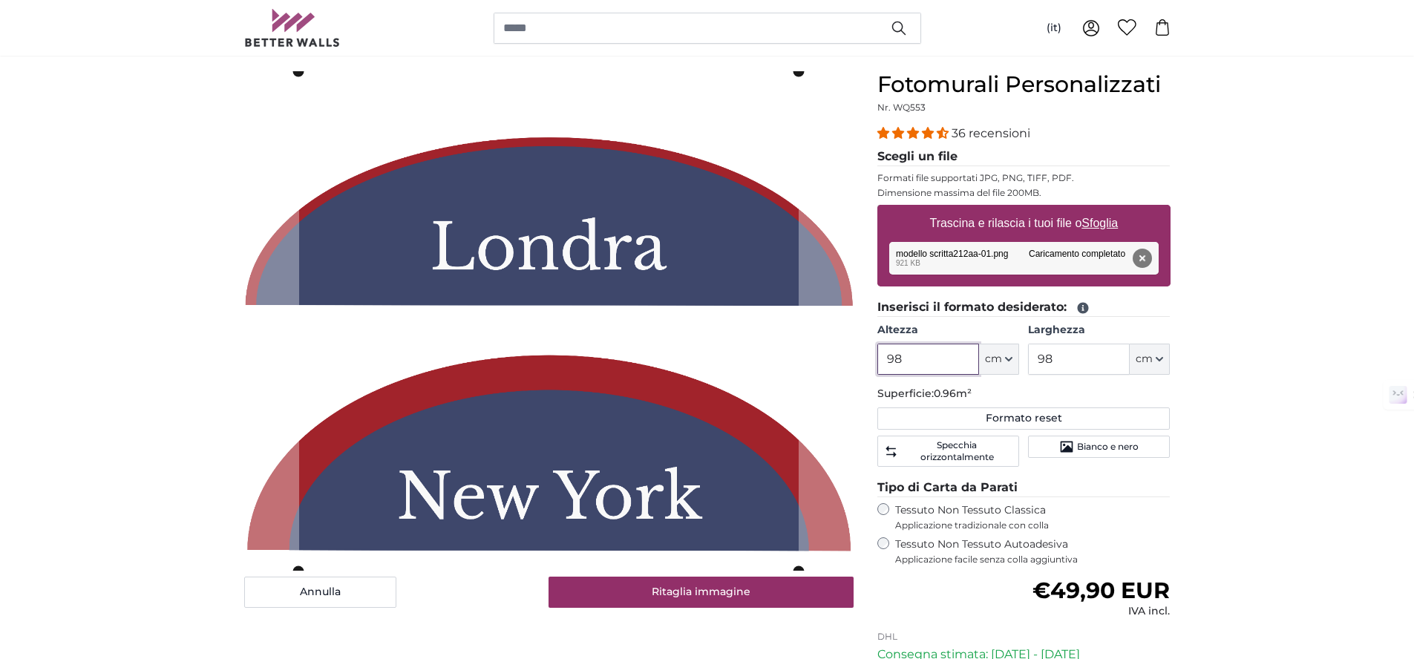
type input "98"
click at [1107, 362] on input "98" at bounding box center [1079, 359] width 102 height 31
click at [1099, 363] on input "98" at bounding box center [1079, 359] width 102 height 31
type input "100"
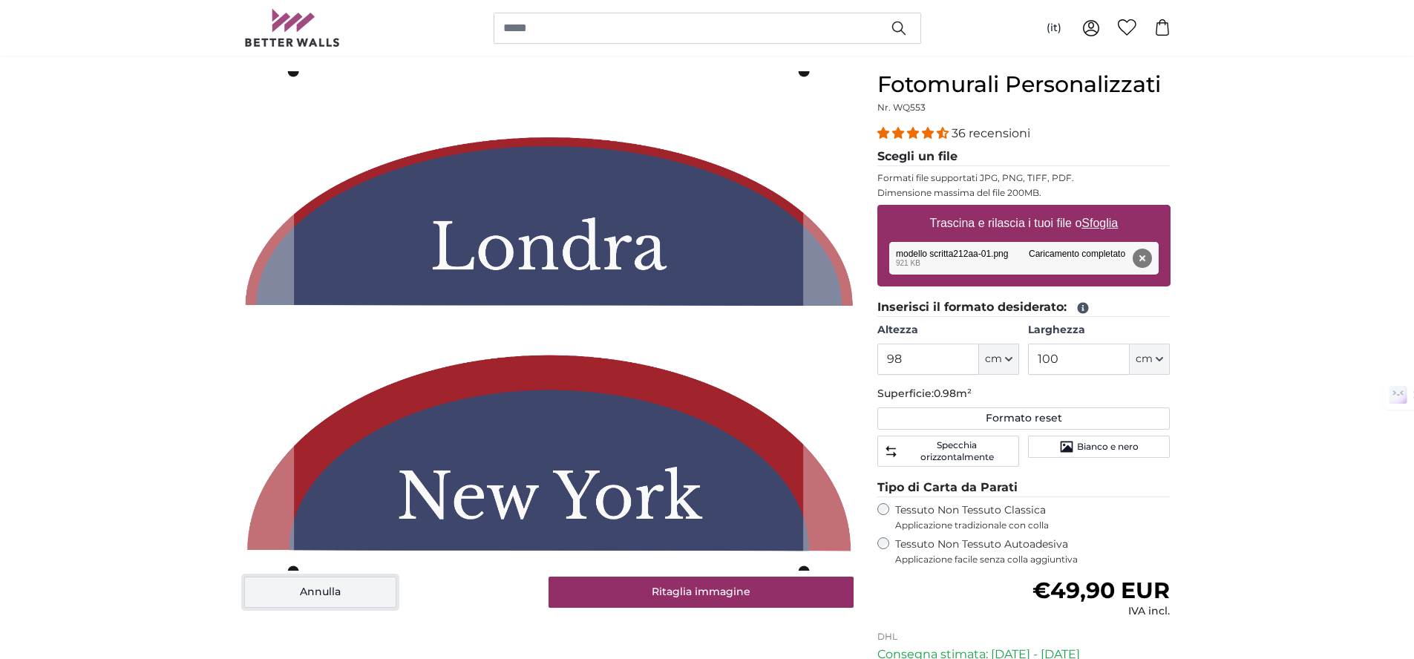
click at [329, 597] on button "Annulla" at bounding box center [320, 592] width 152 height 31
type input "60"
type input "98"
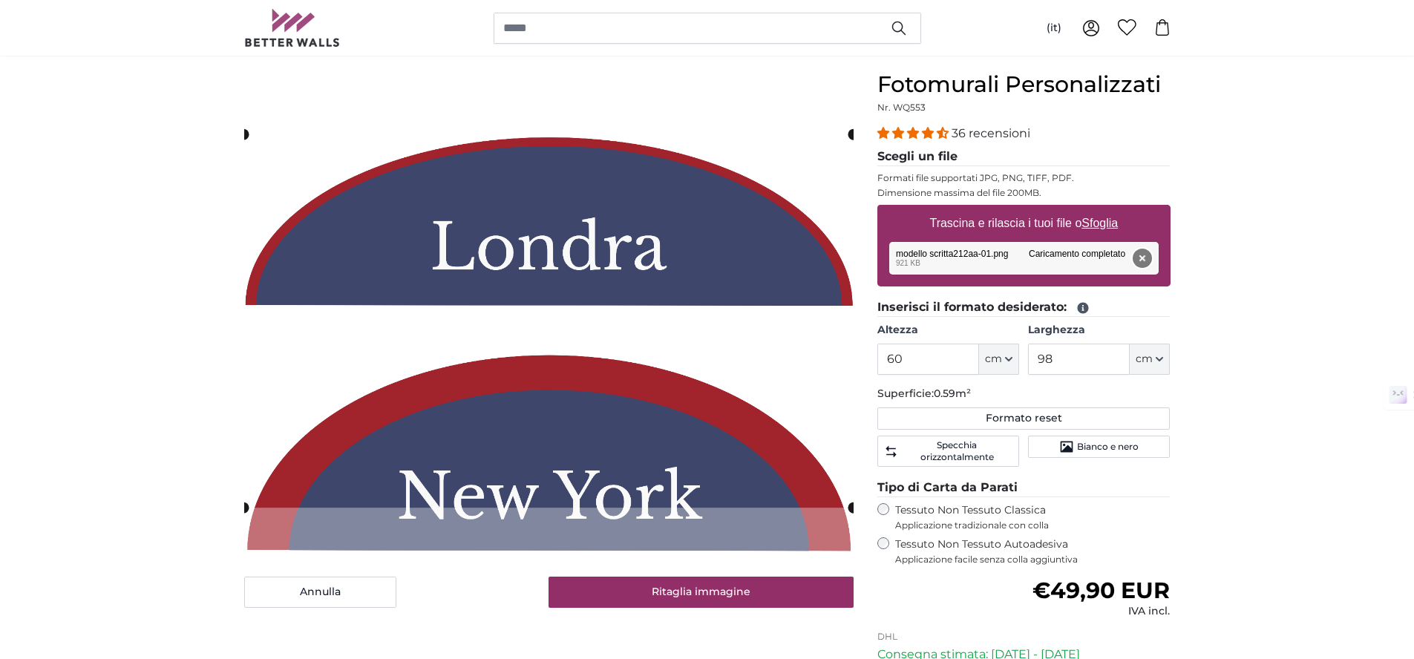
click at [1138, 252] on button "Rimuovi" at bounding box center [1141, 258] width 19 height 19
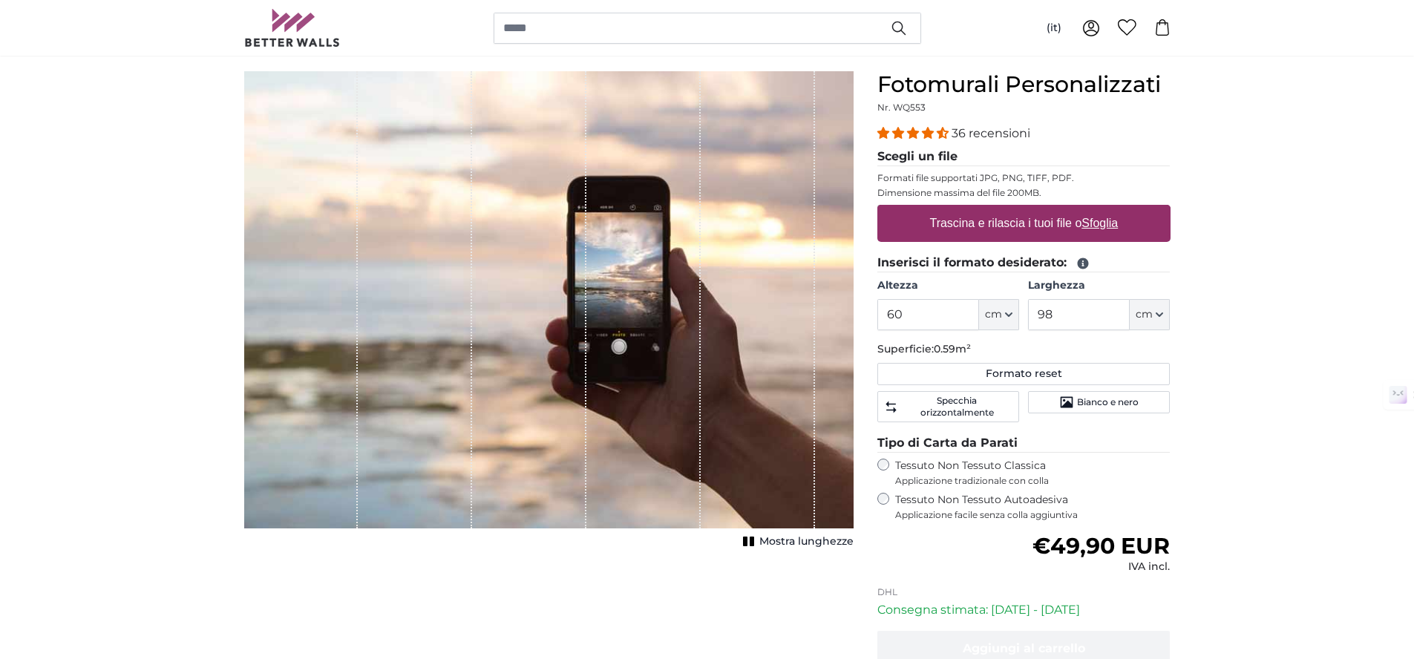
click at [1097, 217] on u "Sfoglia" at bounding box center [1099, 223] width 36 height 13
click at [1097, 209] on input "Trascina e rilascia i tuoi file o Sfoglia" at bounding box center [1023, 207] width 293 height 4
type input "**********"
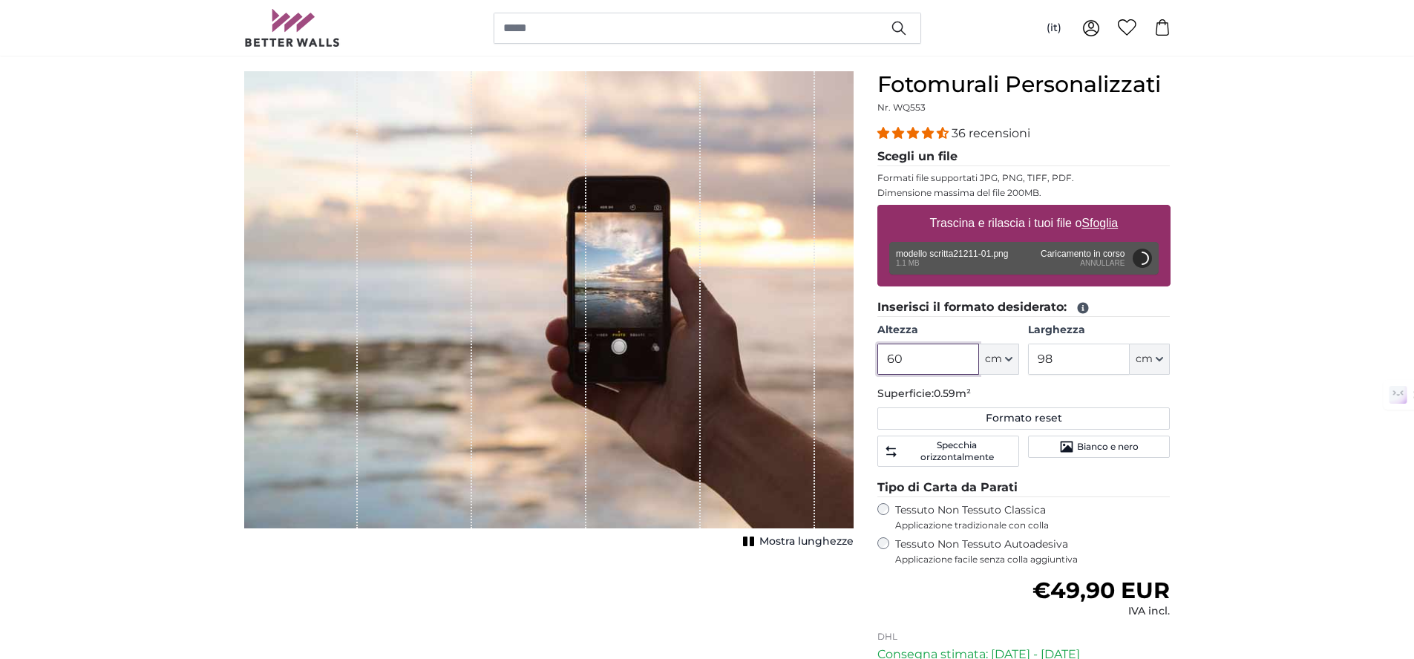
click at [934, 353] on input "60" at bounding box center [928, 359] width 102 height 31
click at [934, 352] on input "60" at bounding box center [928, 359] width 102 height 31
type input "9"
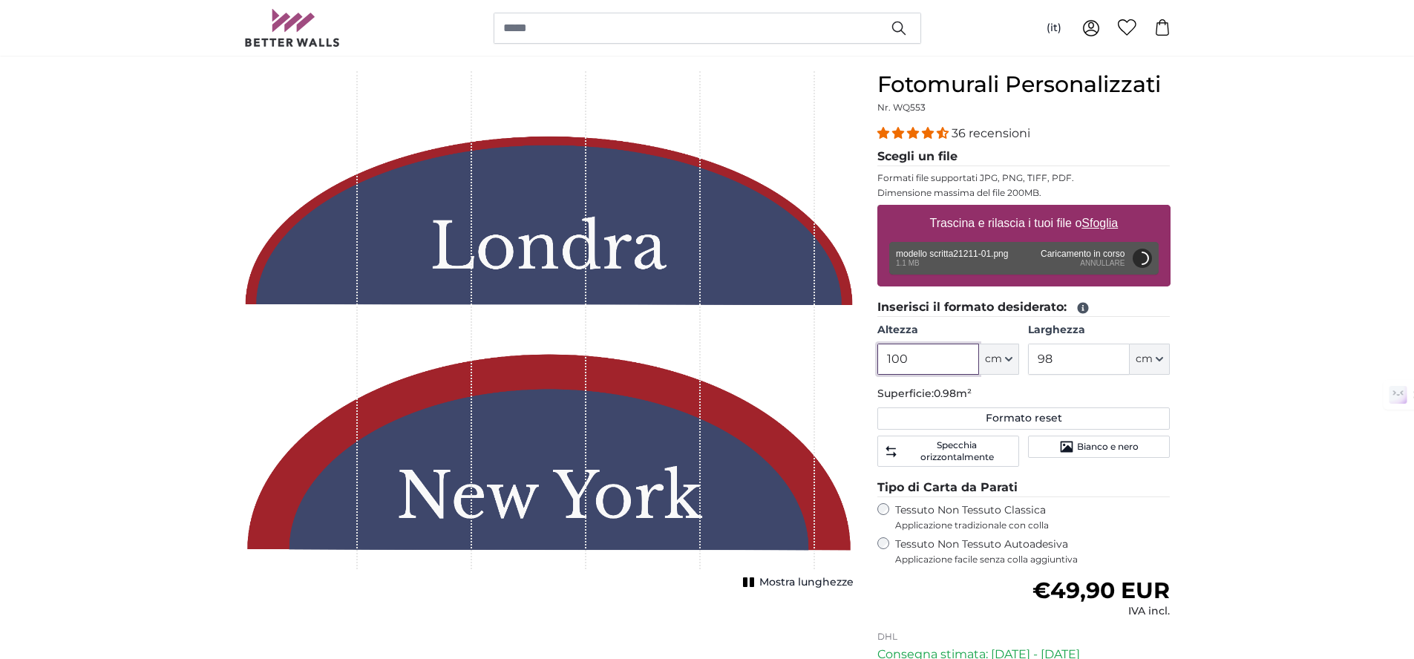
type input "100"
click at [1073, 365] on input "98" at bounding box center [1079, 359] width 102 height 31
click at [1073, 366] on input "98" at bounding box center [1079, 359] width 102 height 31
type input "98"
type input "200"
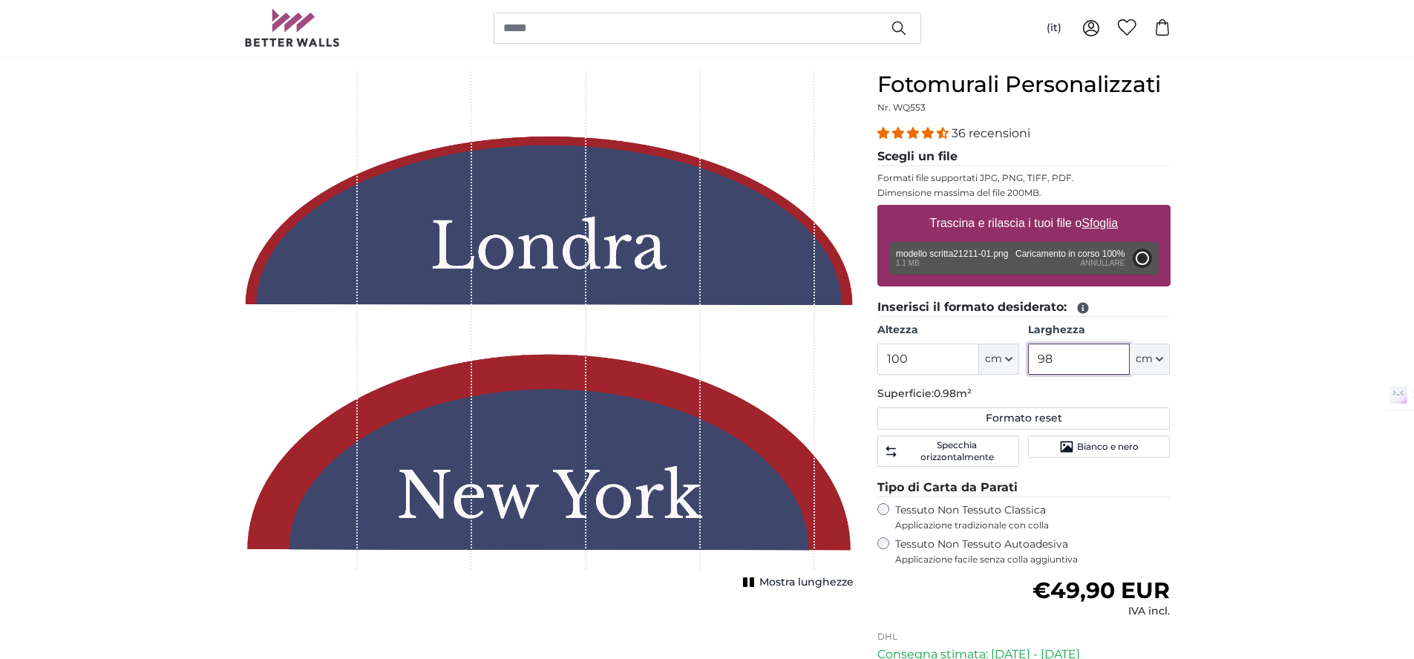
type input "196"
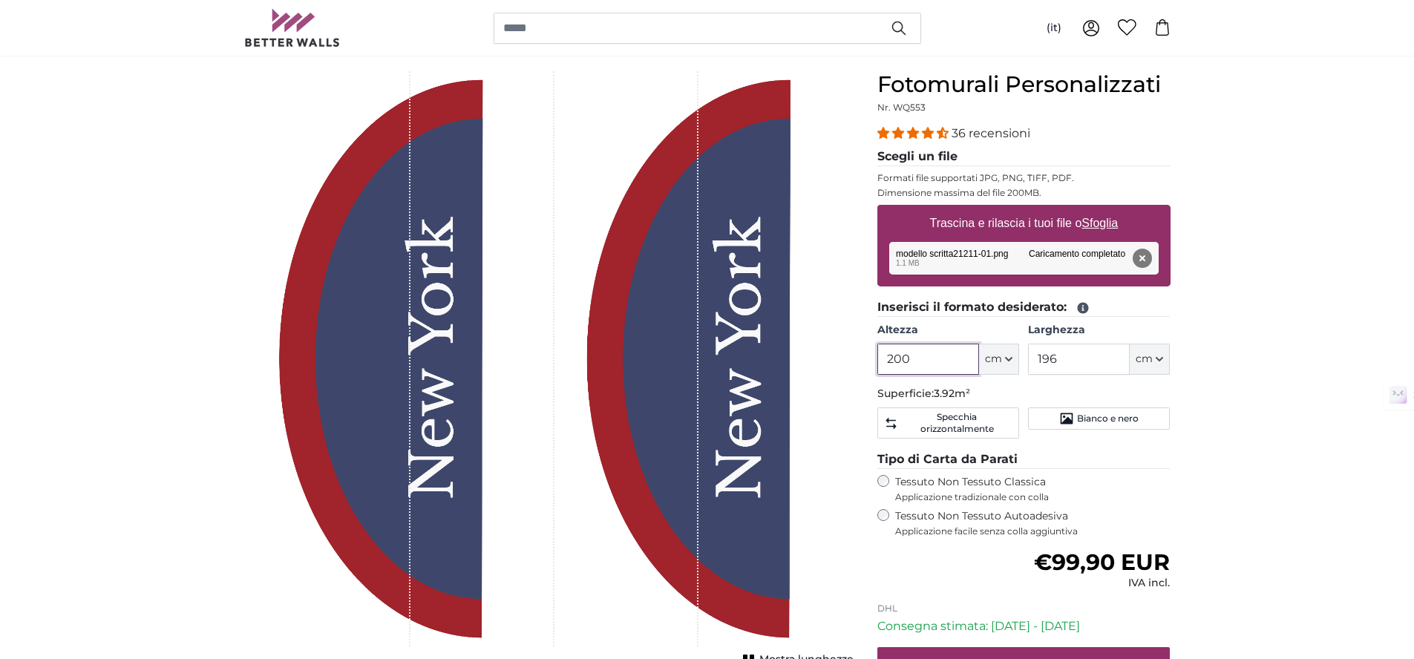
click at [941, 364] on input "200" at bounding box center [928, 359] width 102 height 31
type input "100"
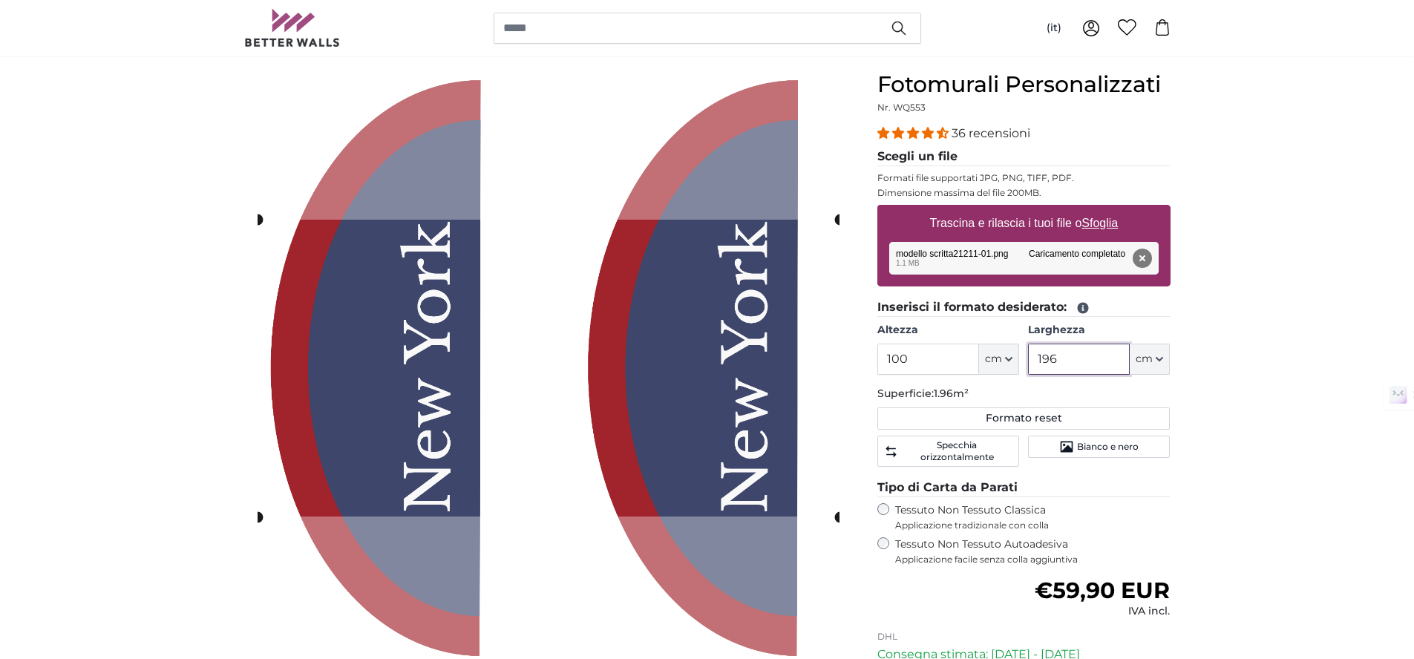
click at [1071, 361] on input "196" at bounding box center [1079, 359] width 102 height 31
click at [1070, 361] on input "196" at bounding box center [1079, 359] width 102 height 31
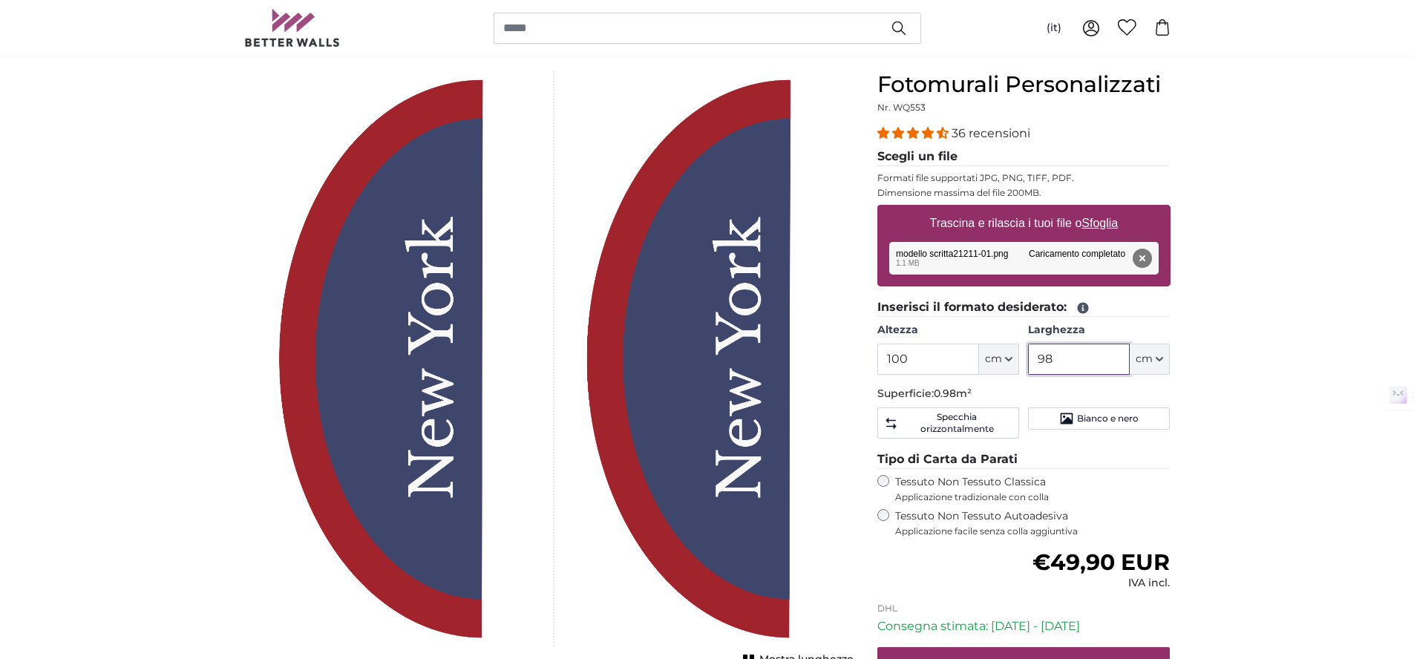
type input "98"
click at [923, 359] on input "100" at bounding box center [928, 359] width 102 height 31
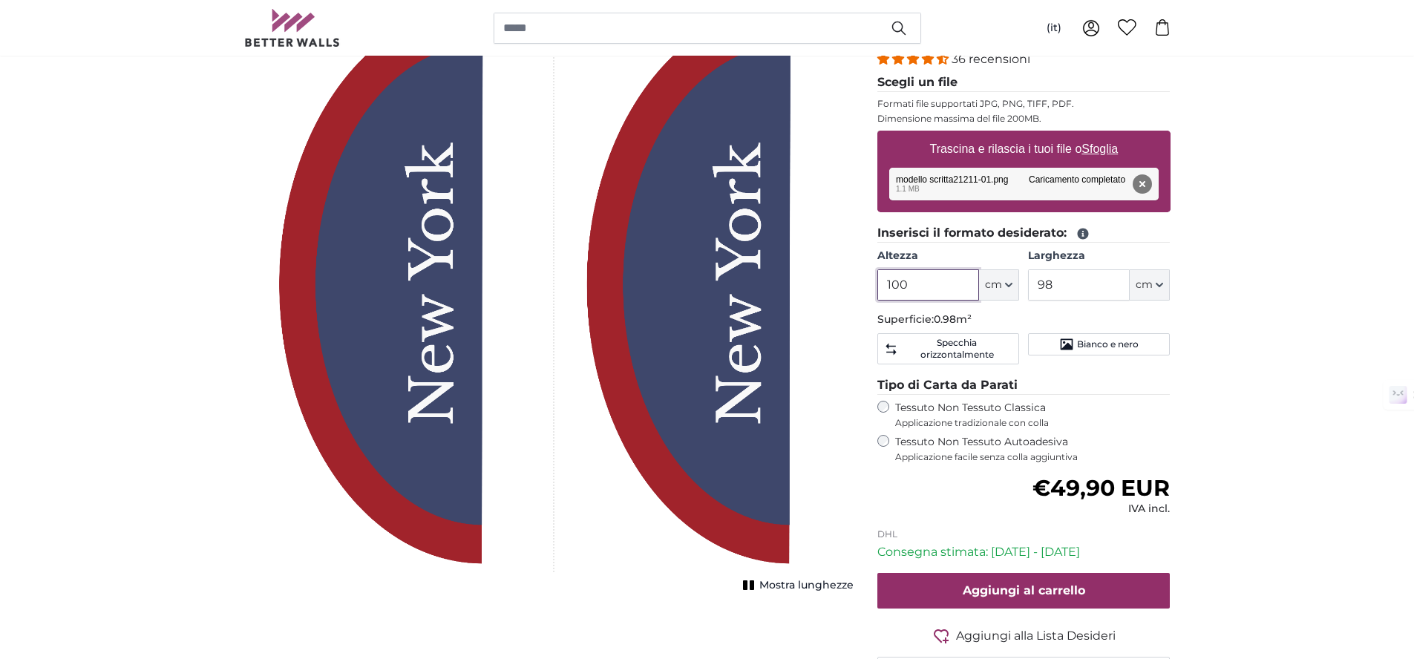
scroll to position [197, 0]
click at [796, 576] on button "Mostra lunghezze" at bounding box center [796, 584] width 115 height 21
click at [795, 584] on span "Mostra lunghezze" at bounding box center [806, 584] width 94 height 15
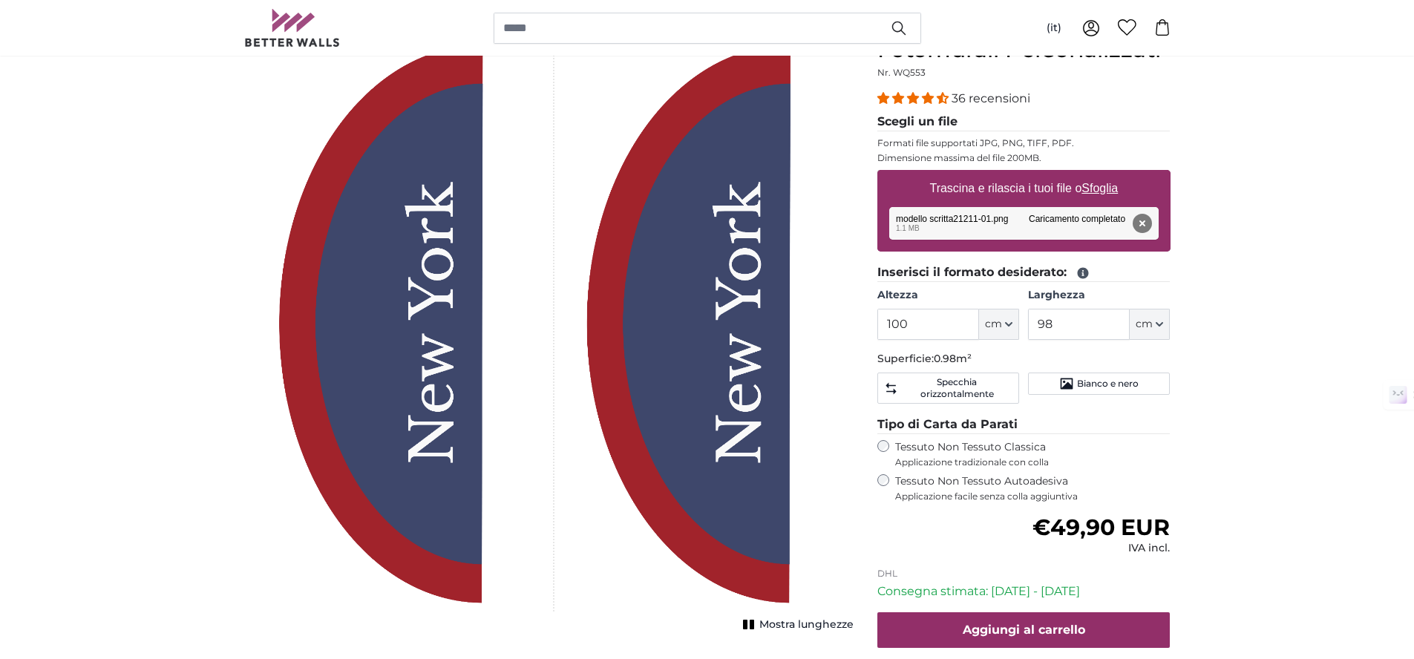
scroll to position [165, 0]
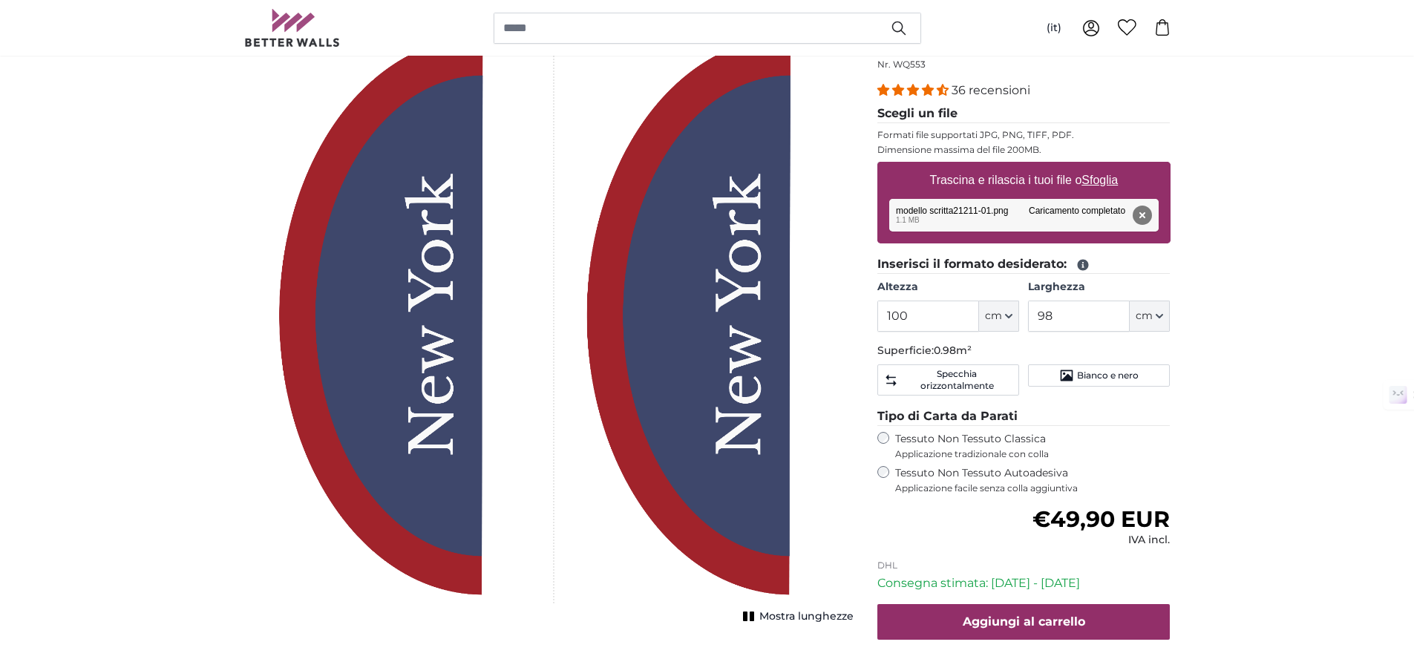
click at [820, 615] on span "Mostra lunghezze" at bounding box center [806, 616] width 94 height 15
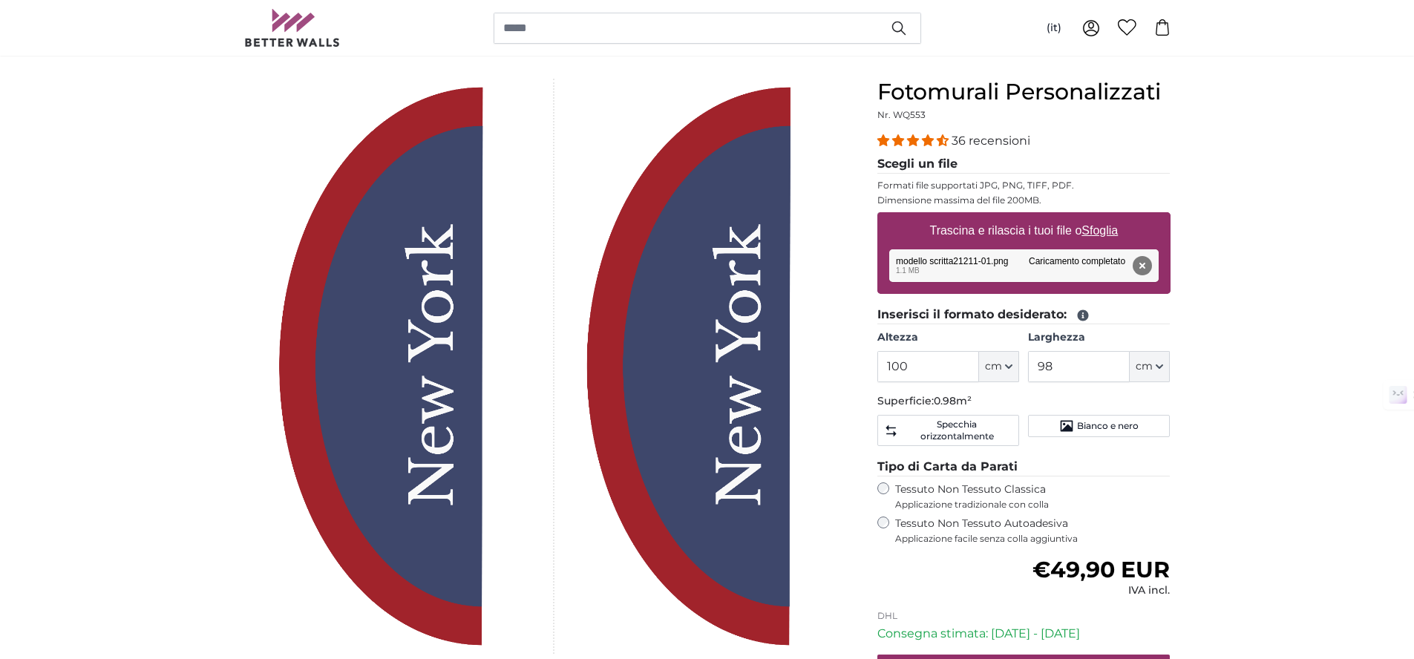
scroll to position [120, 0]
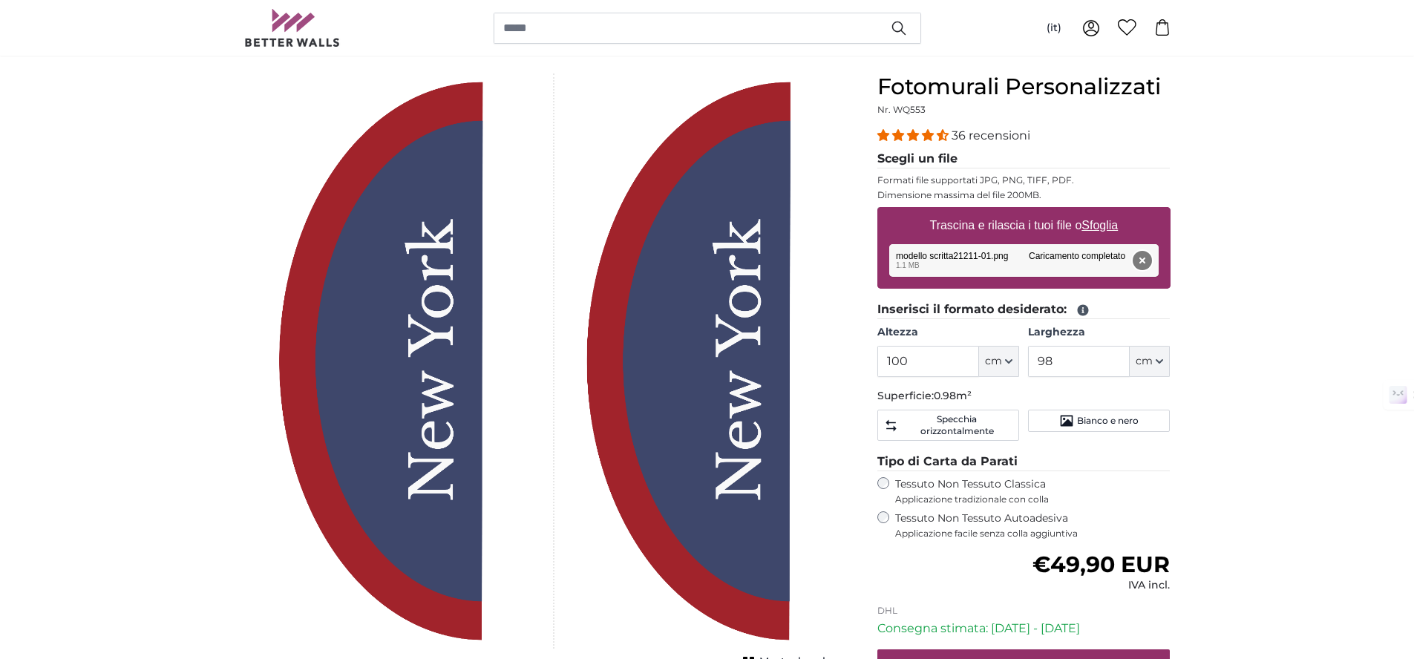
click at [1143, 253] on button "Rimuovi" at bounding box center [1141, 260] width 19 height 19
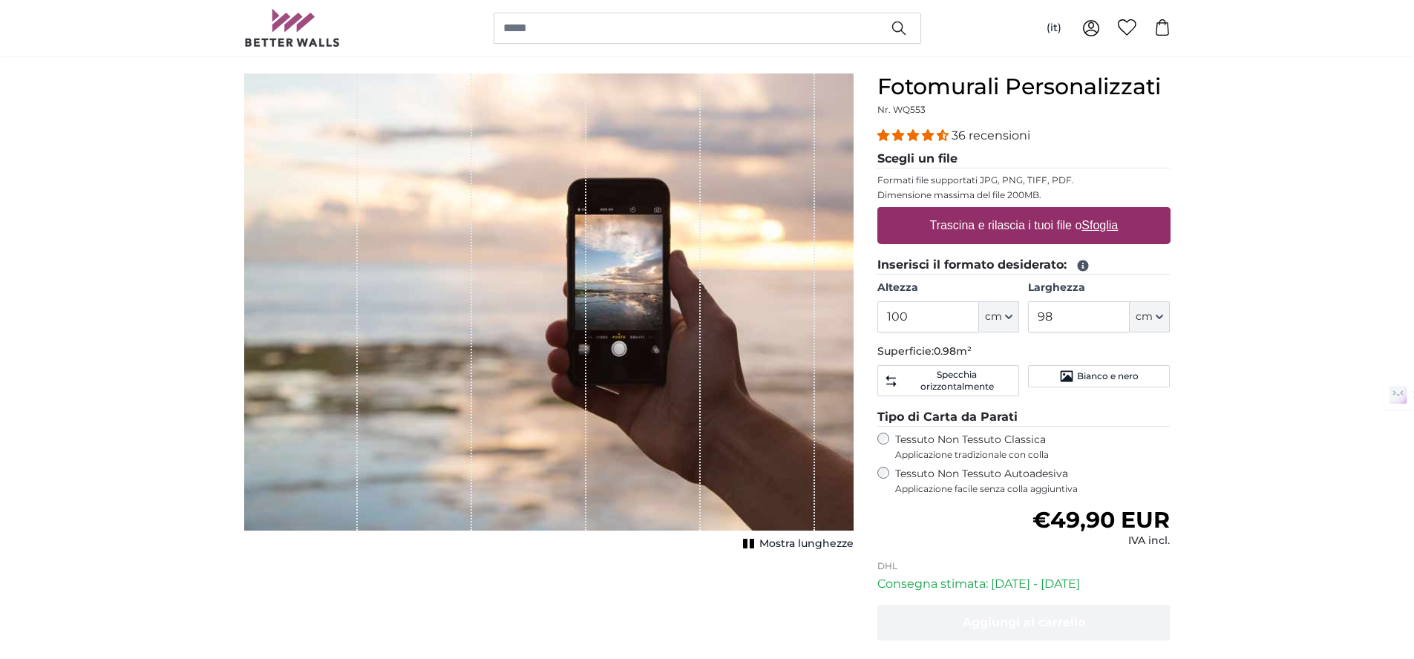
click at [1106, 229] on u "Sfoglia" at bounding box center [1099, 225] width 36 height 13
click at [1106, 212] on input "Trascina e rilascia i tuoi file o Sfoglia" at bounding box center [1023, 209] width 293 height 4
type input "**********"
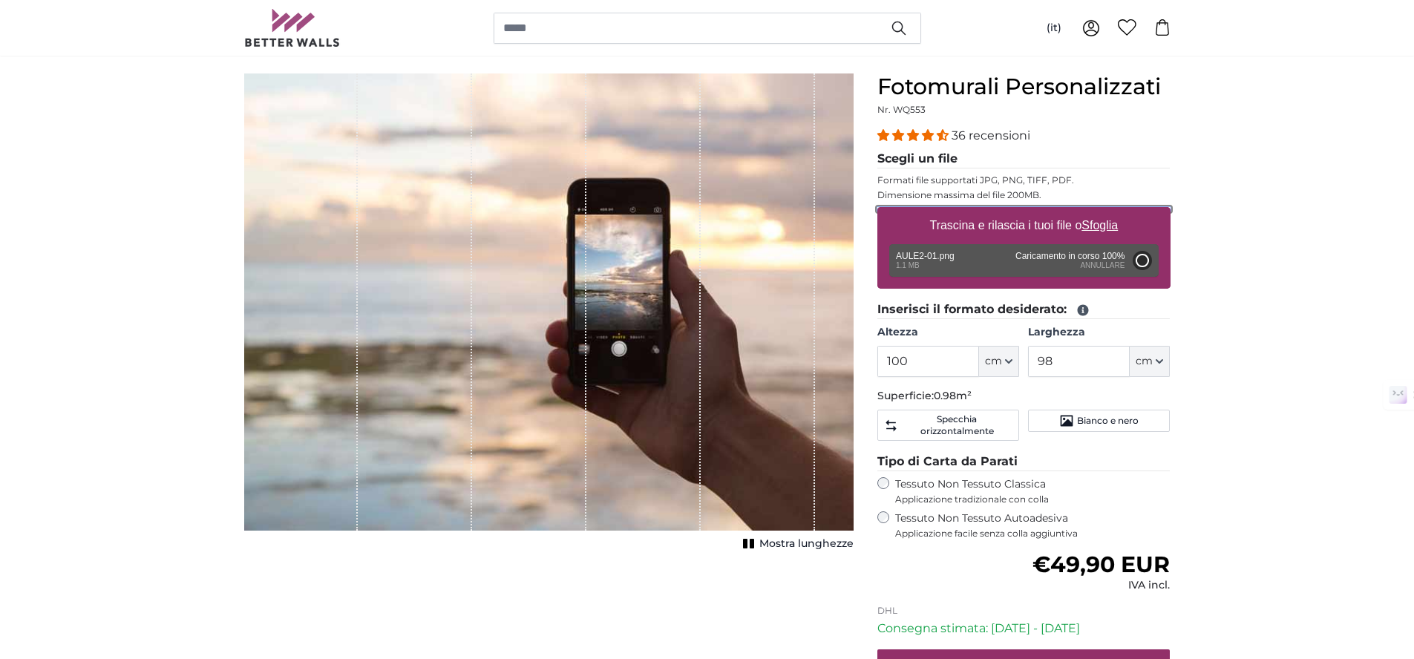
type input "200"
type input "196"
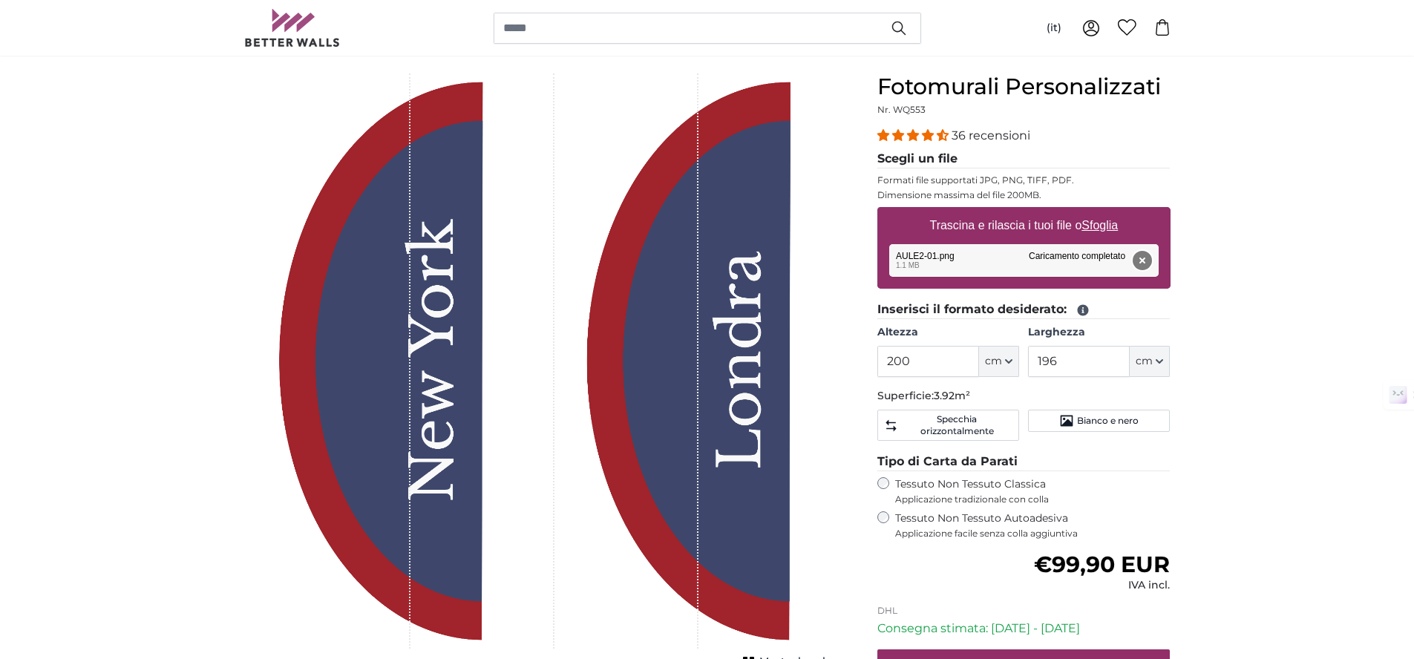
click at [1151, 256] on button "Rimuovi" at bounding box center [1141, 260] width 19 height 19
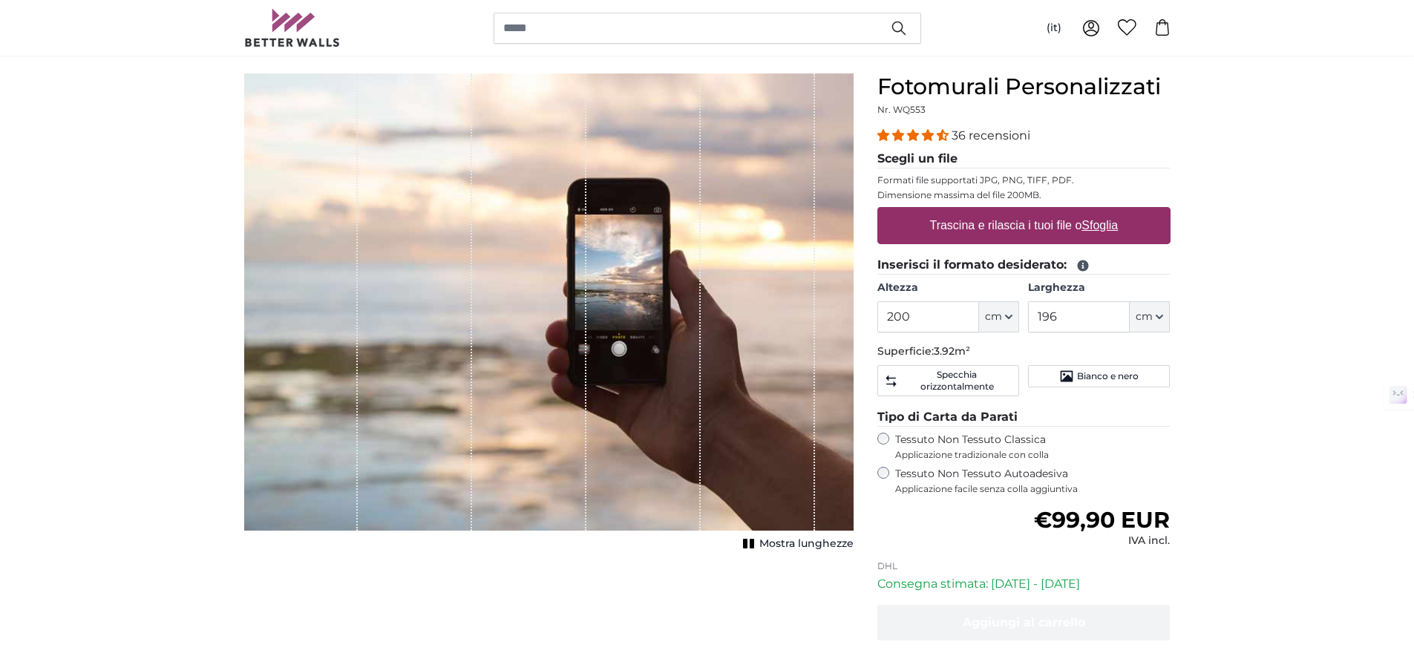
click at [1111, 223] on u "Sfoglia" at bounding box center [1099, 225] width 36 height 13
click at [1111, 212] on input "Trascina e rilascia i tuoi file o Sfoglia" at bounding box center [1023, 209] width 293 height 4
click at [996, 234] on label "Trascina e rilascia i tuoi file o Sfoglia" at bounding box center [1023, 226] width 200 height 30
click at [996, 212] on input "Trascina e rilascia i tuoi file o Sfoglia" at bounding box center [1023, 209] width 293 height 4
type input "**********"
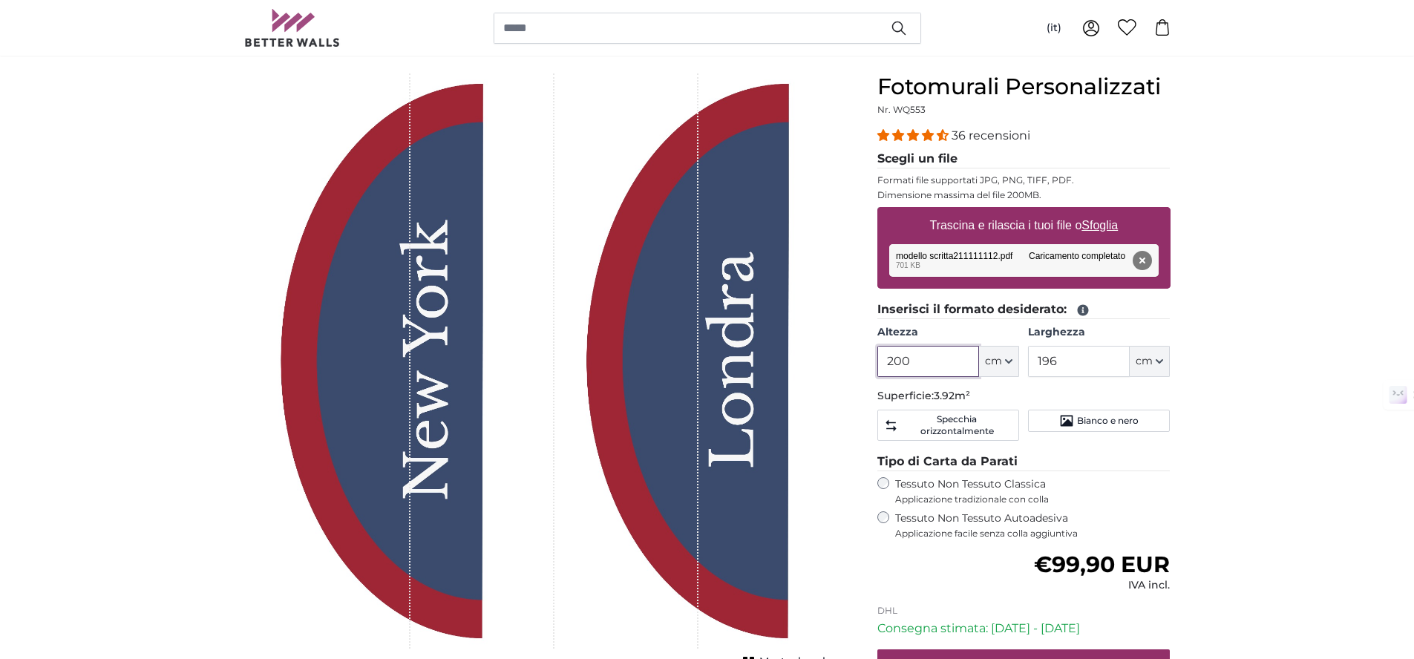
click at [926, 358] on input "200" at bounding box center [928, 361] width 102 height 31
click at [926, 357] on input "200" at bounding box center [928, 361] width 102 height 31
type input "100"
type input "98"
click at [919, 356] on input "100" at bounding box center [928, 361] width 102 height 31
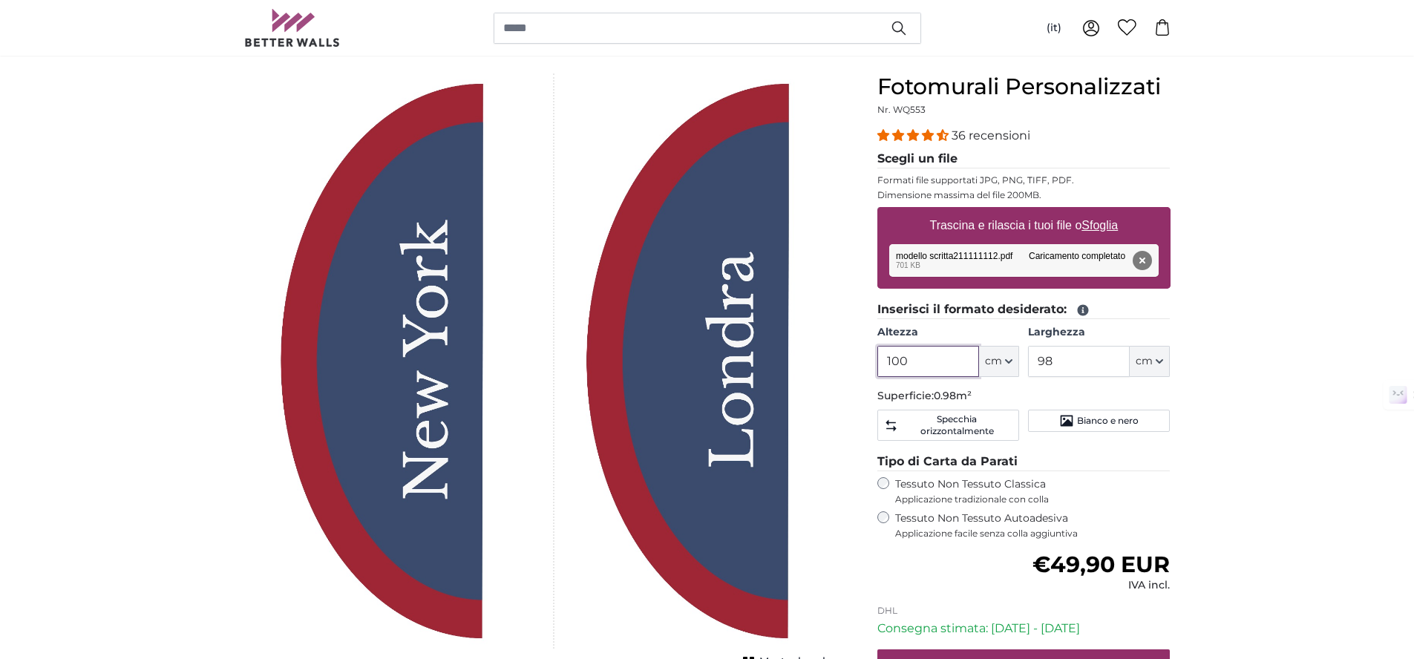
click at [919, 356] on input "100" at bounding box center [928, 361] width 102 height 31
type input "98"
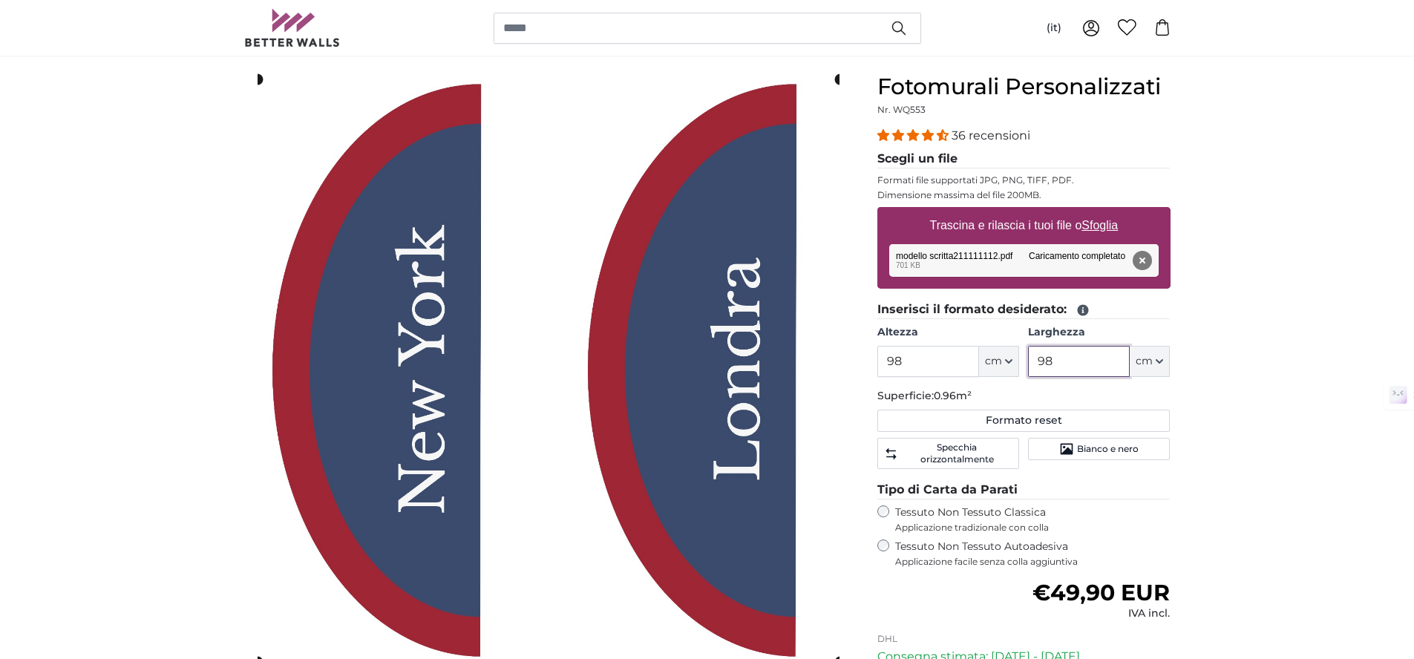
click at [1091, 372] on input "98" at bounding box center [1079, 361] width 102 height 31
type input "100"
click at [934, 357] on input "98" at bounding box center [928, 361] width 102 height 31
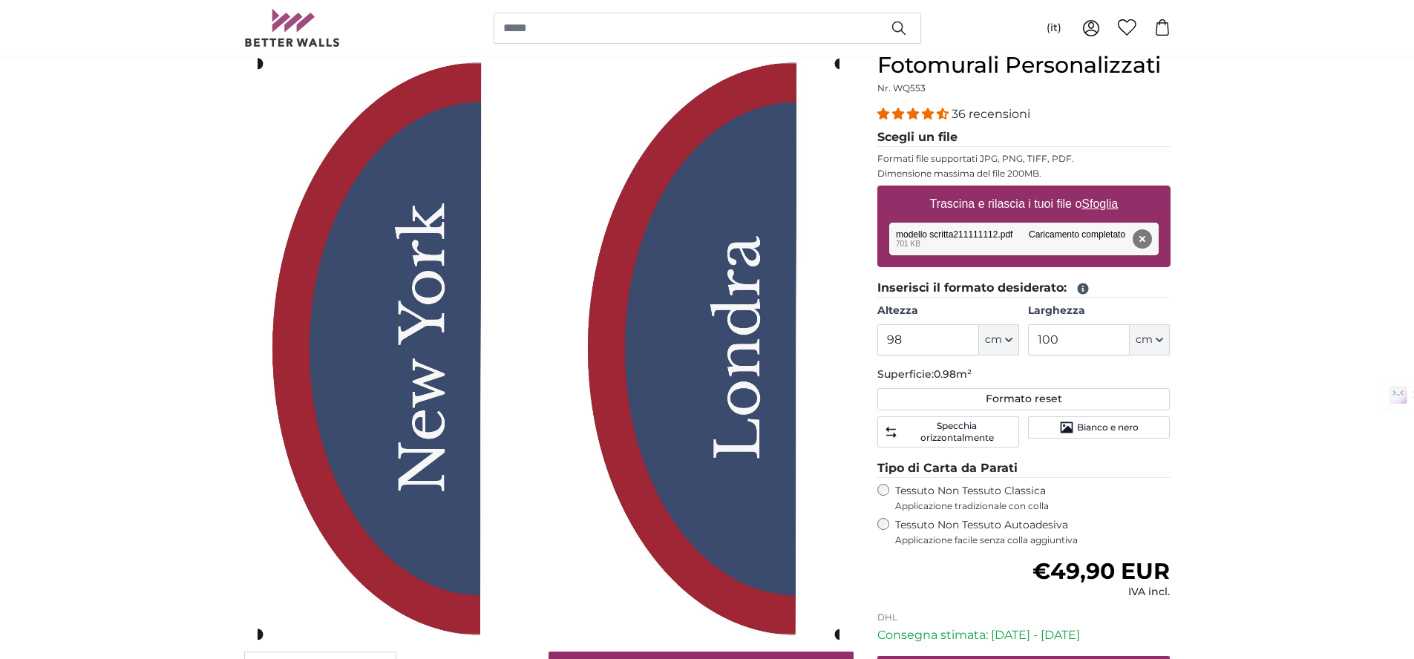
scroll to position [229, 0]
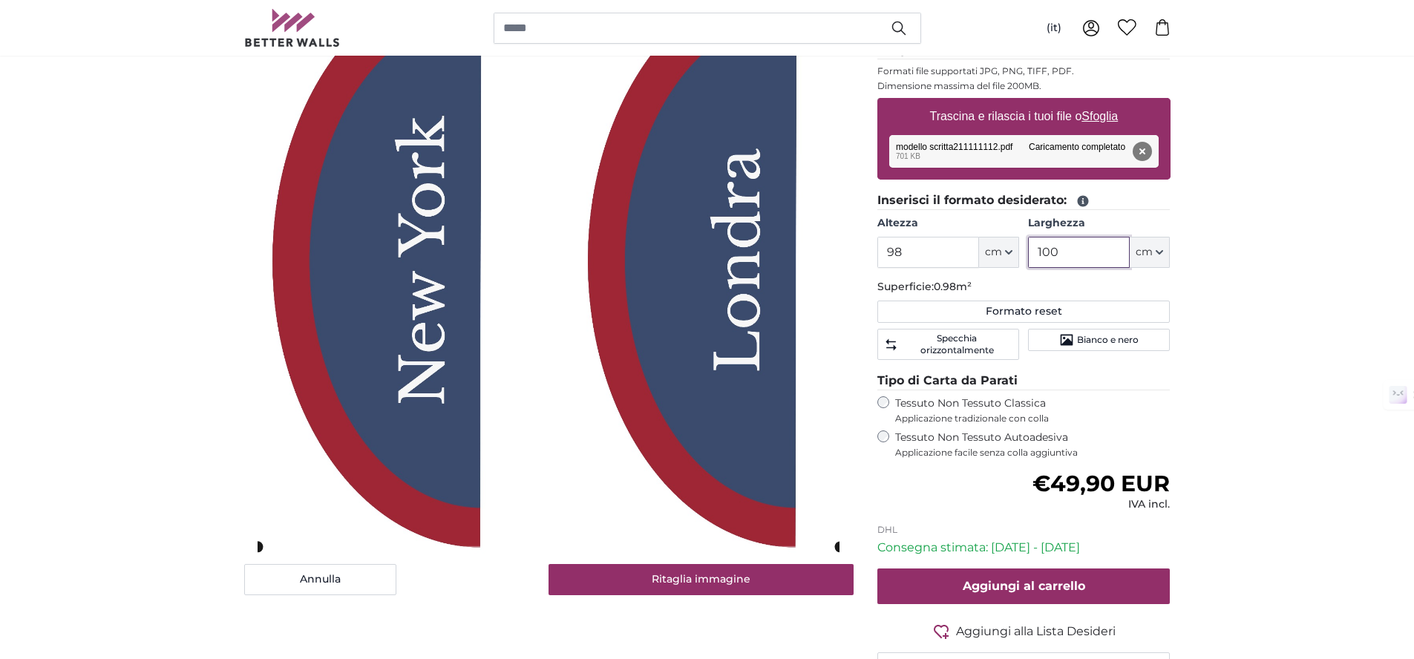
click at [1114, 252] on input "100" at bounding box center [1079, 252] width 102 height 31
click at [942, 242] on input "98" at bounding box center [928, 252] width 102 height 31
type input "100"
type input "98"
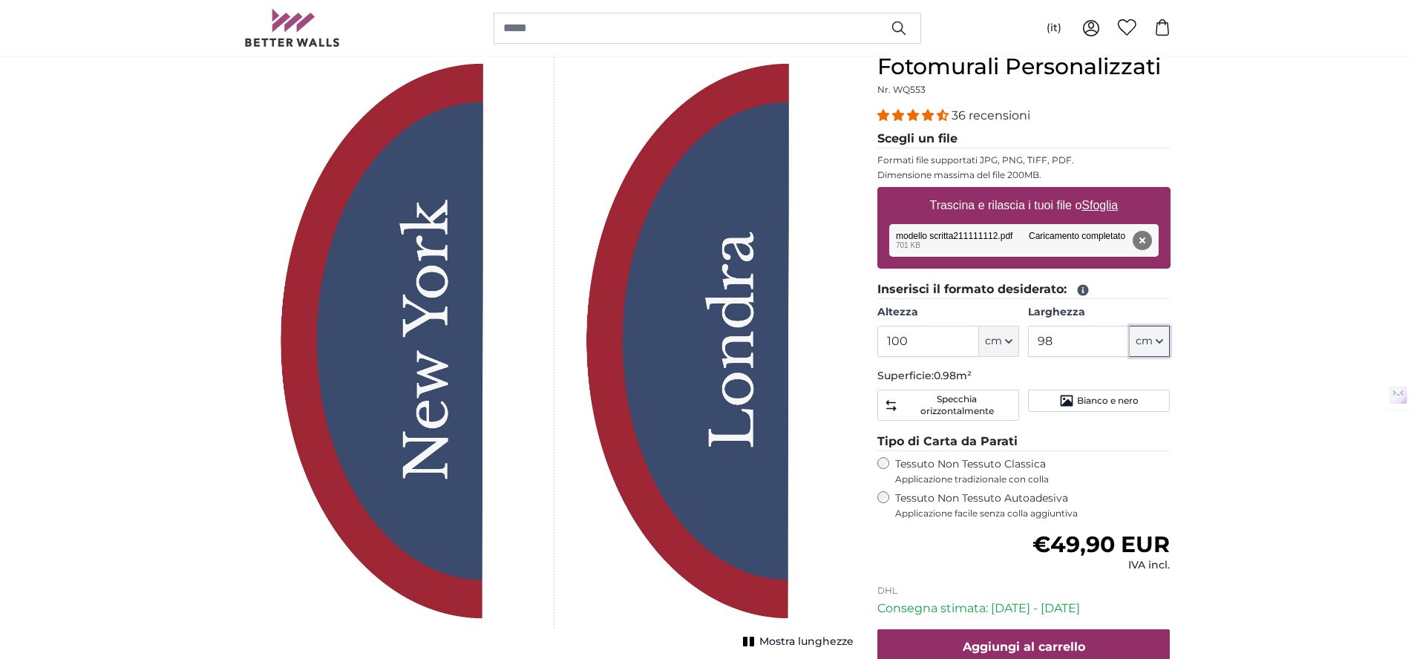
scroll to position [59, 0]
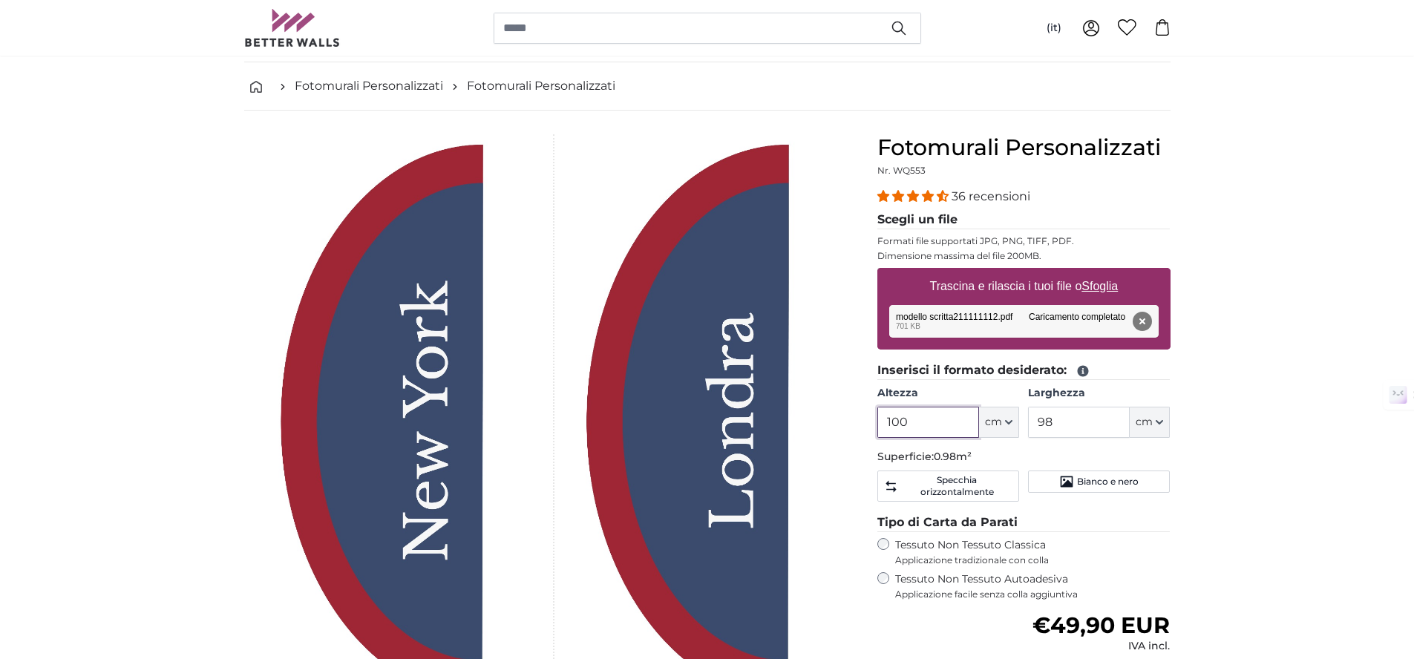
click at [918, 426] on input "100" at bounding box center [928, 422] width 102 height 31
click at [756, 409] on div "1 of 1" at bounding box center [548, 421] width 564 height 575
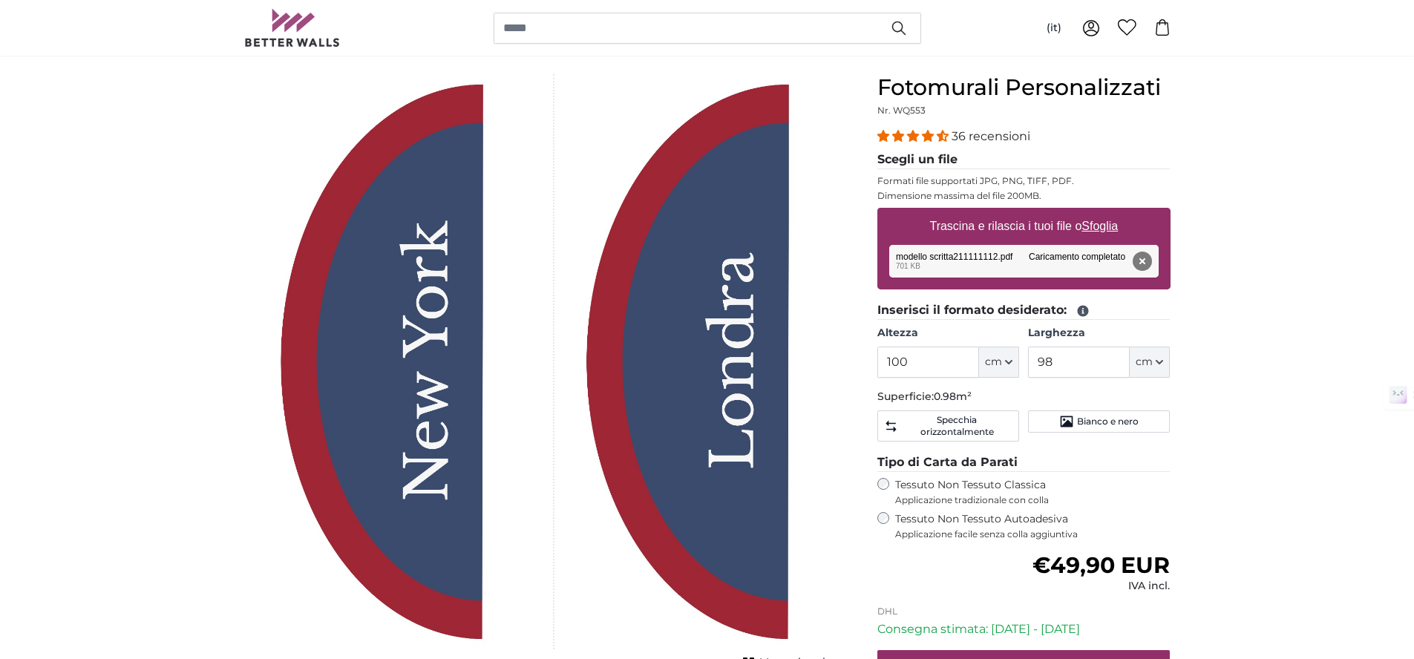
scroll to position [142, 0]
